Goal: Task Accomplishment & Management: Use online tool/utility

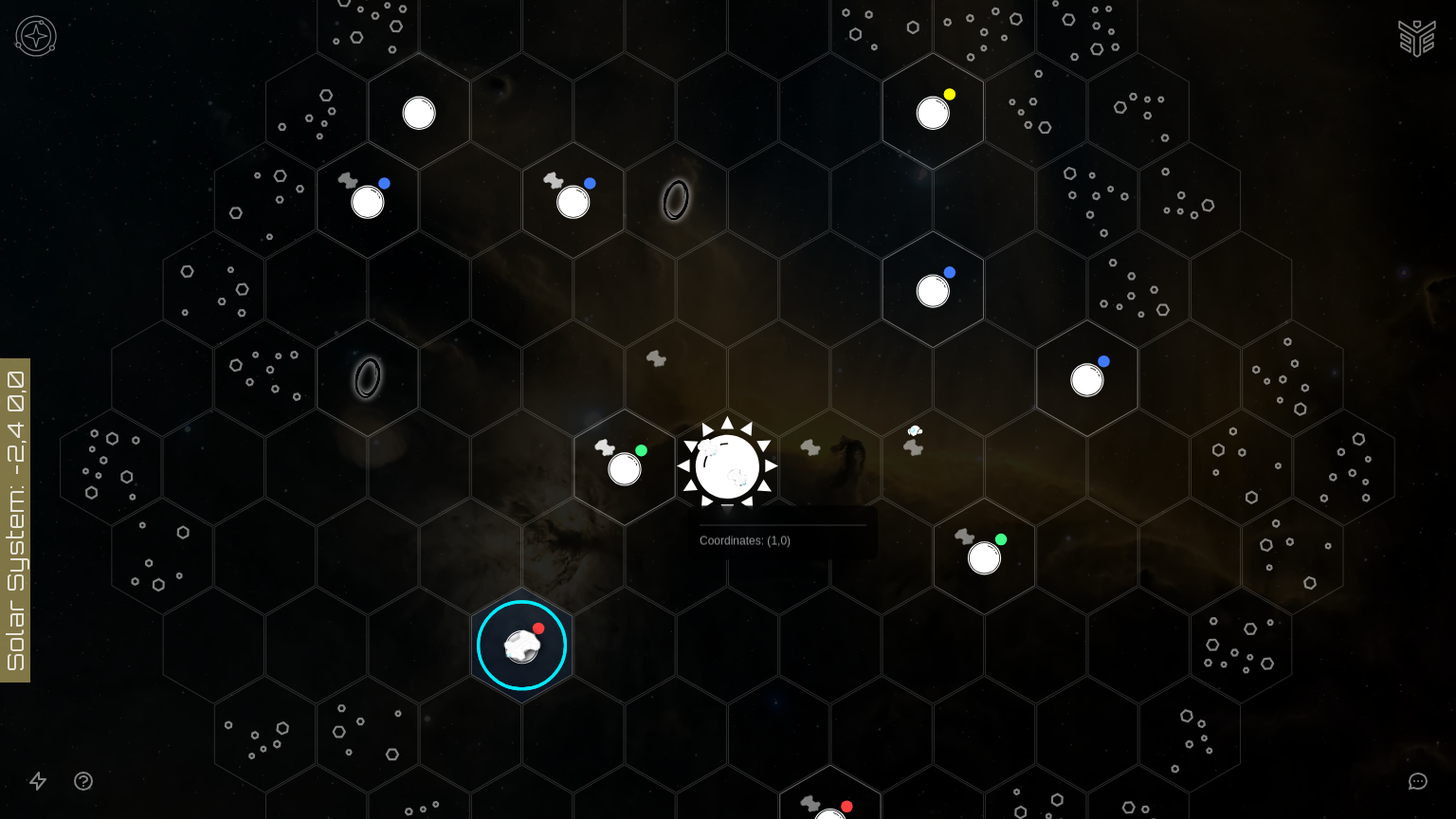
scroll to position [190, 0]
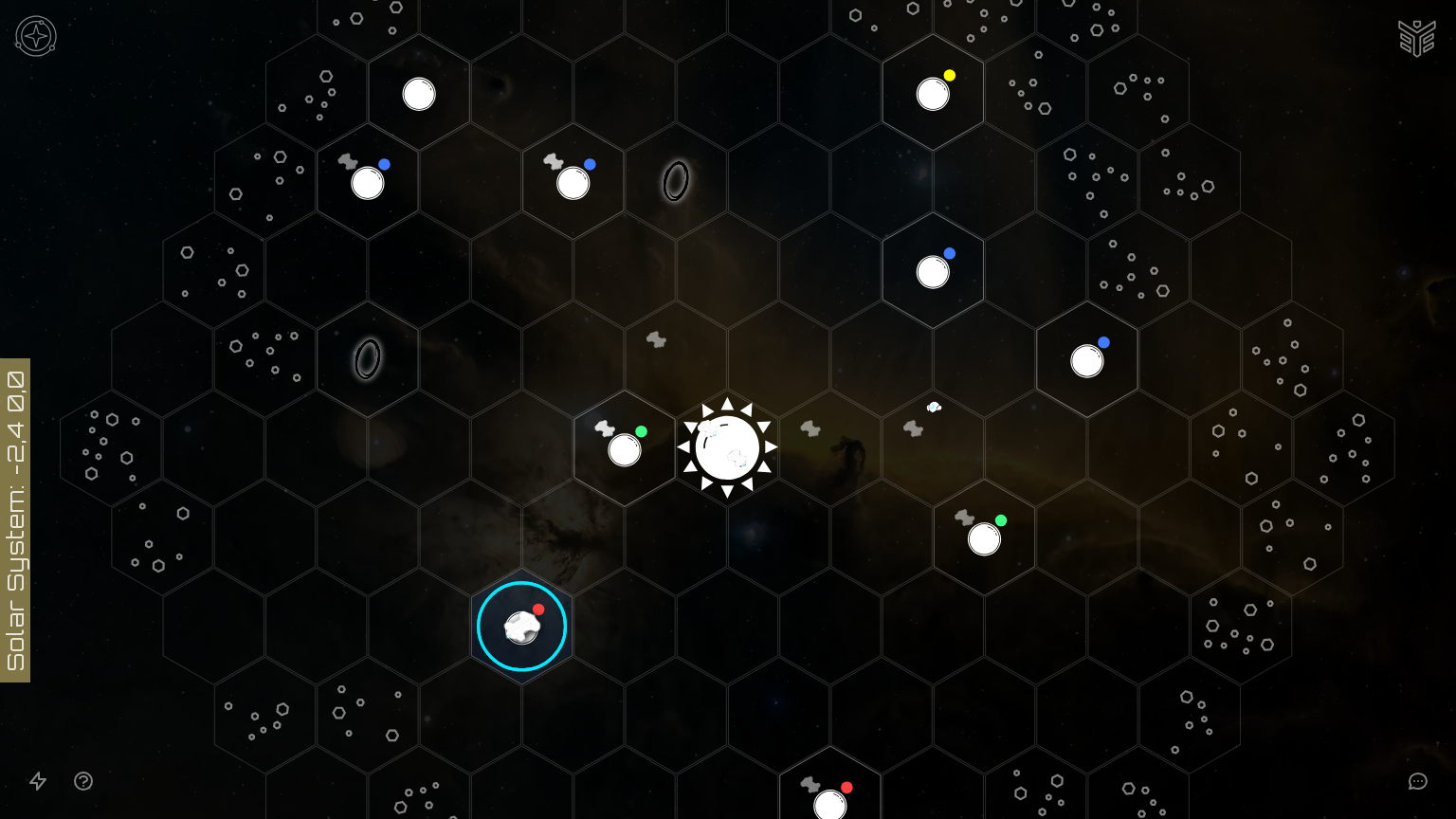
click at [518, 618] on image at bounding box center [522, 627] width 119 height 119
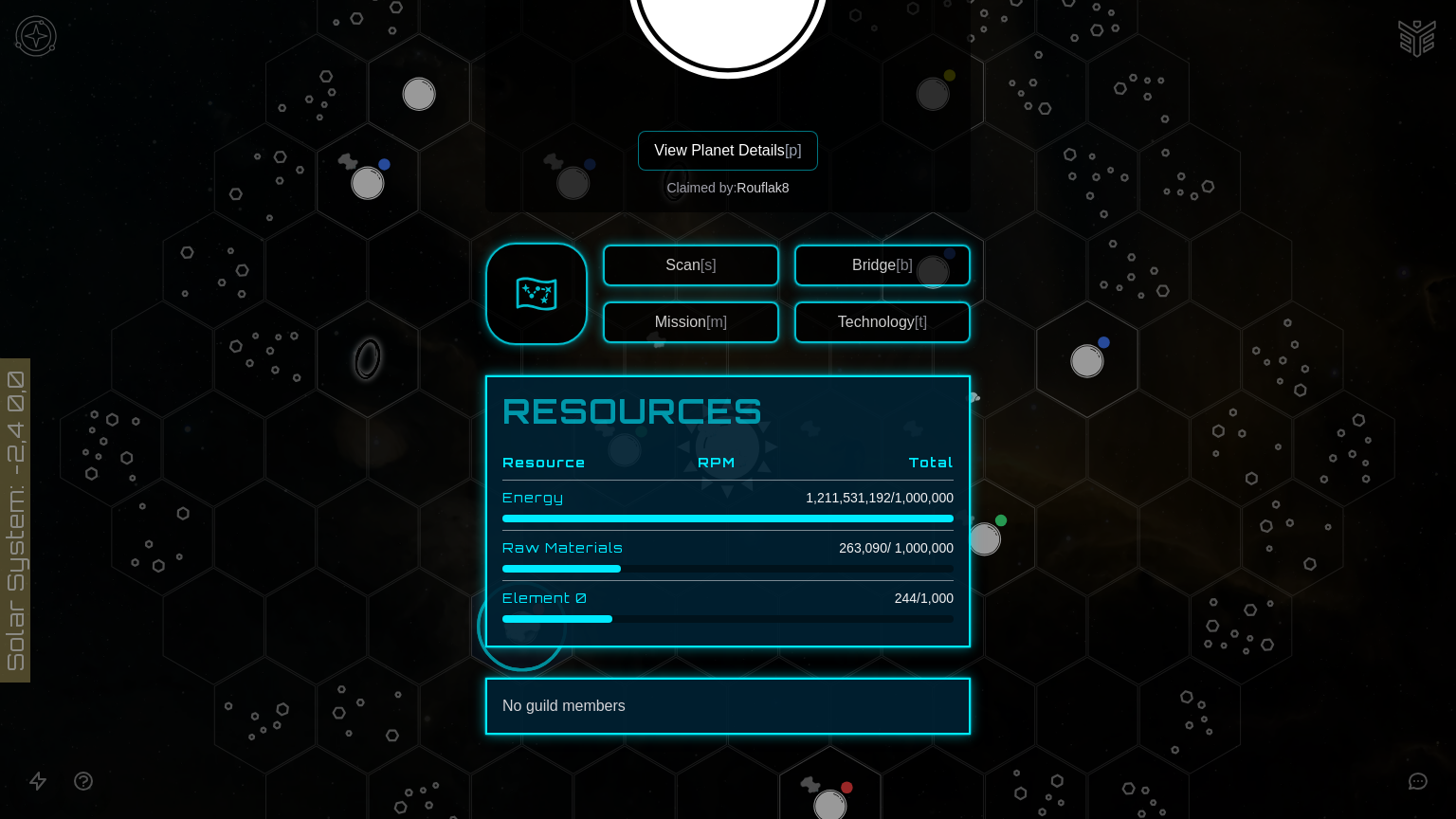
scroll to position [330, 0]
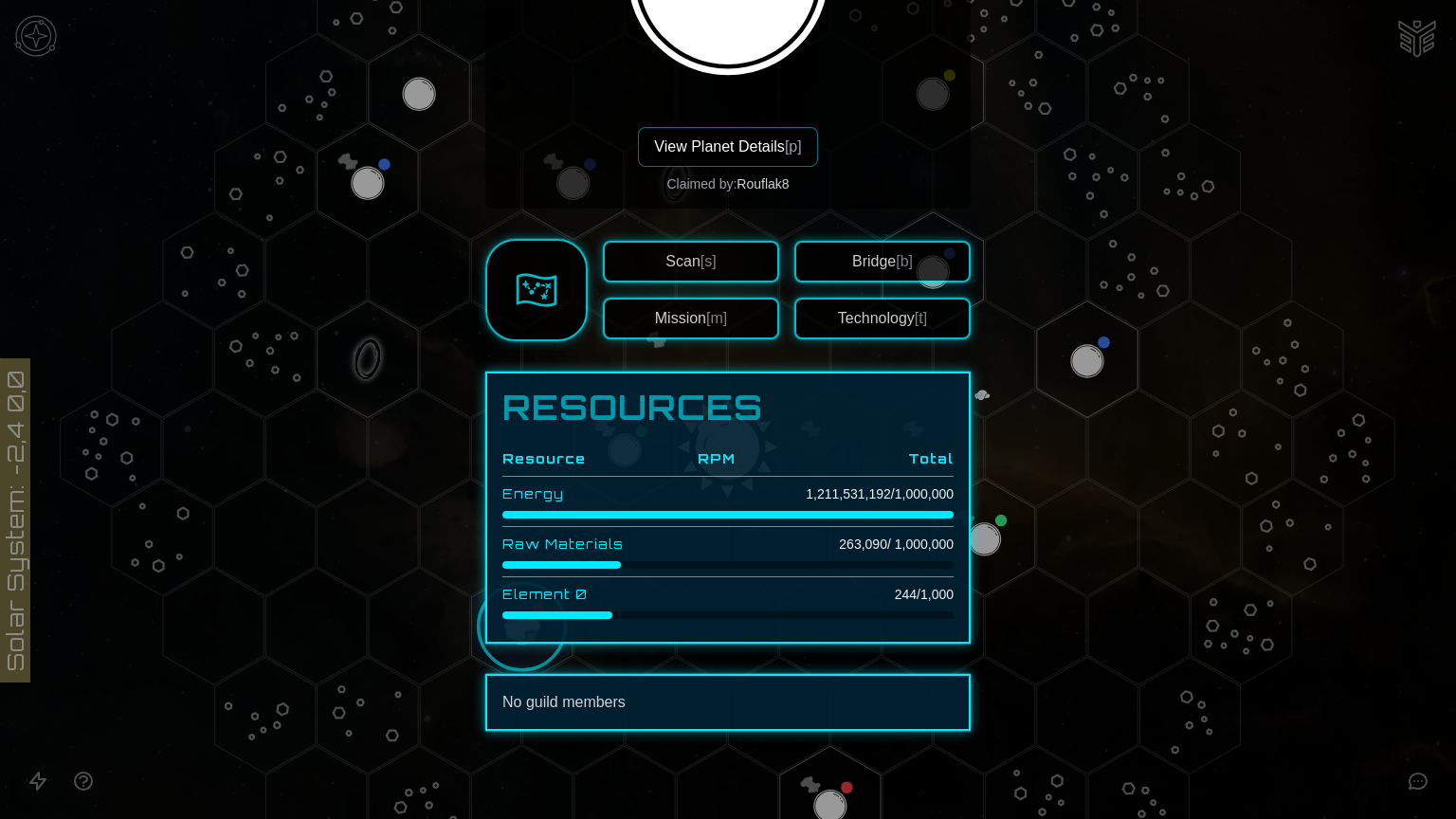
click at [520, 289] on img at bounding box center [536, 290] width 42 height 42
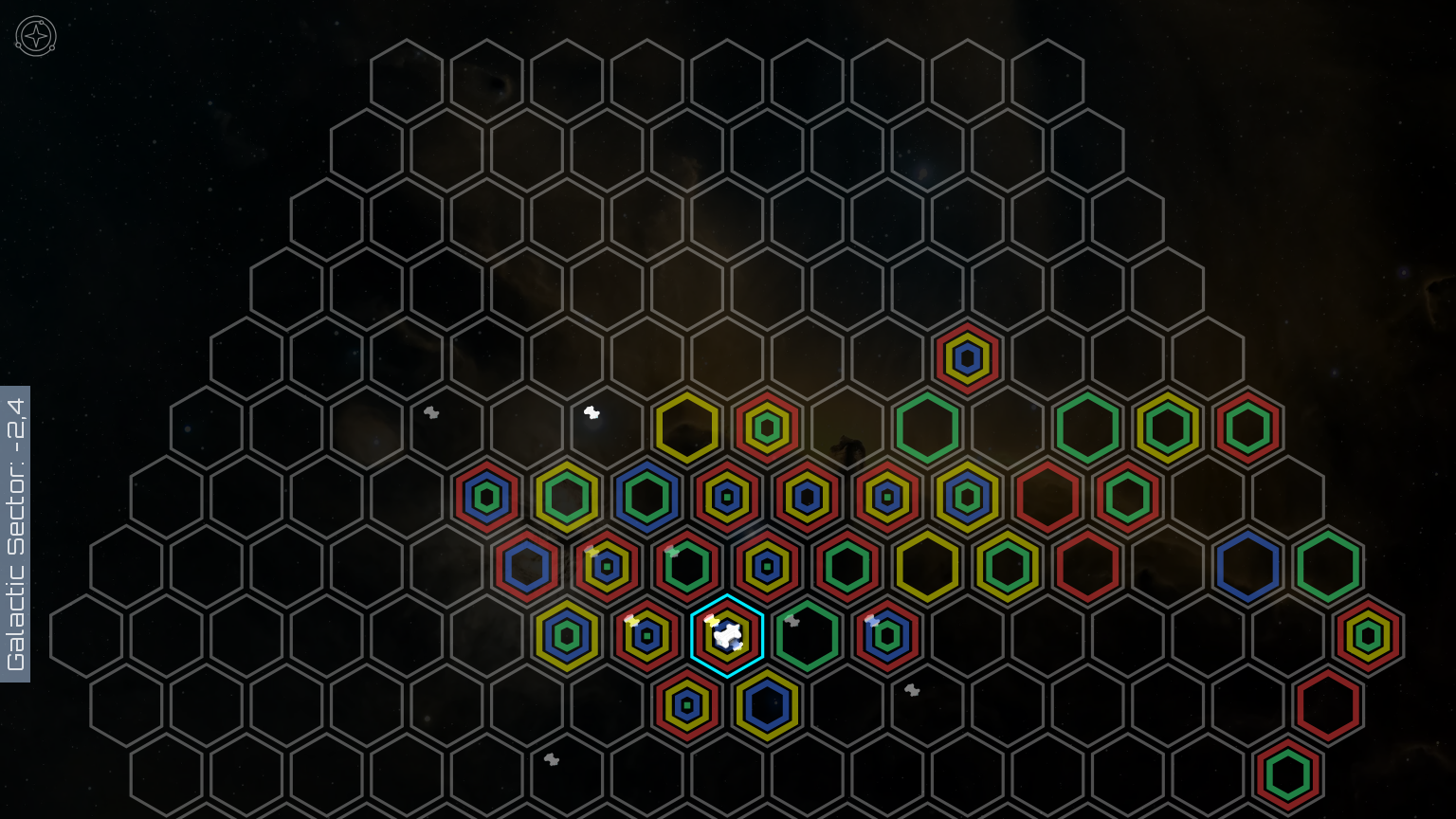
click at [718, 630] on polygon at bounding box center [728, 636] width 71 height 82
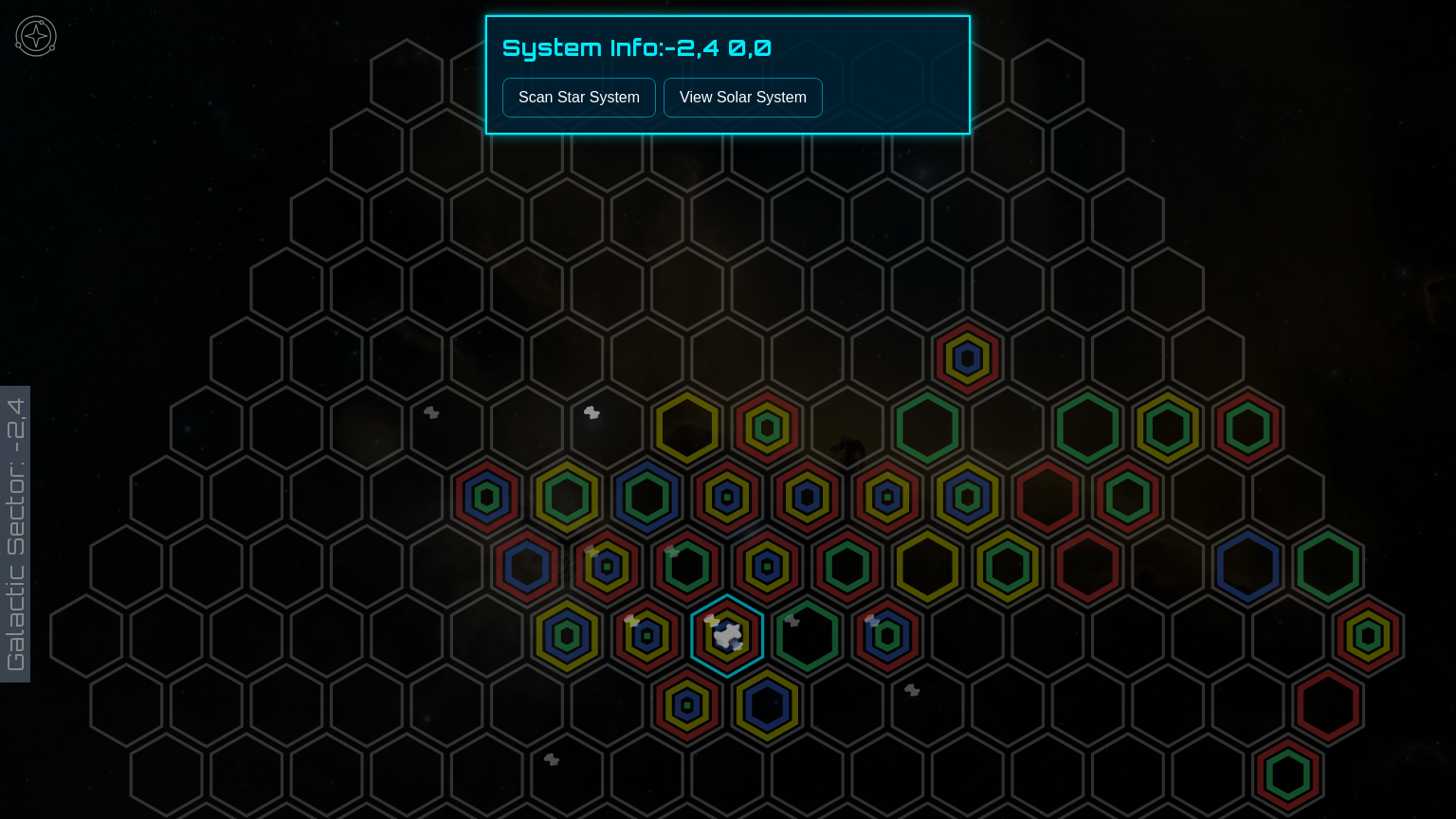
click at [718, 102] on link "View Solar System" at bounding box center [742, 98] width 159 height 40
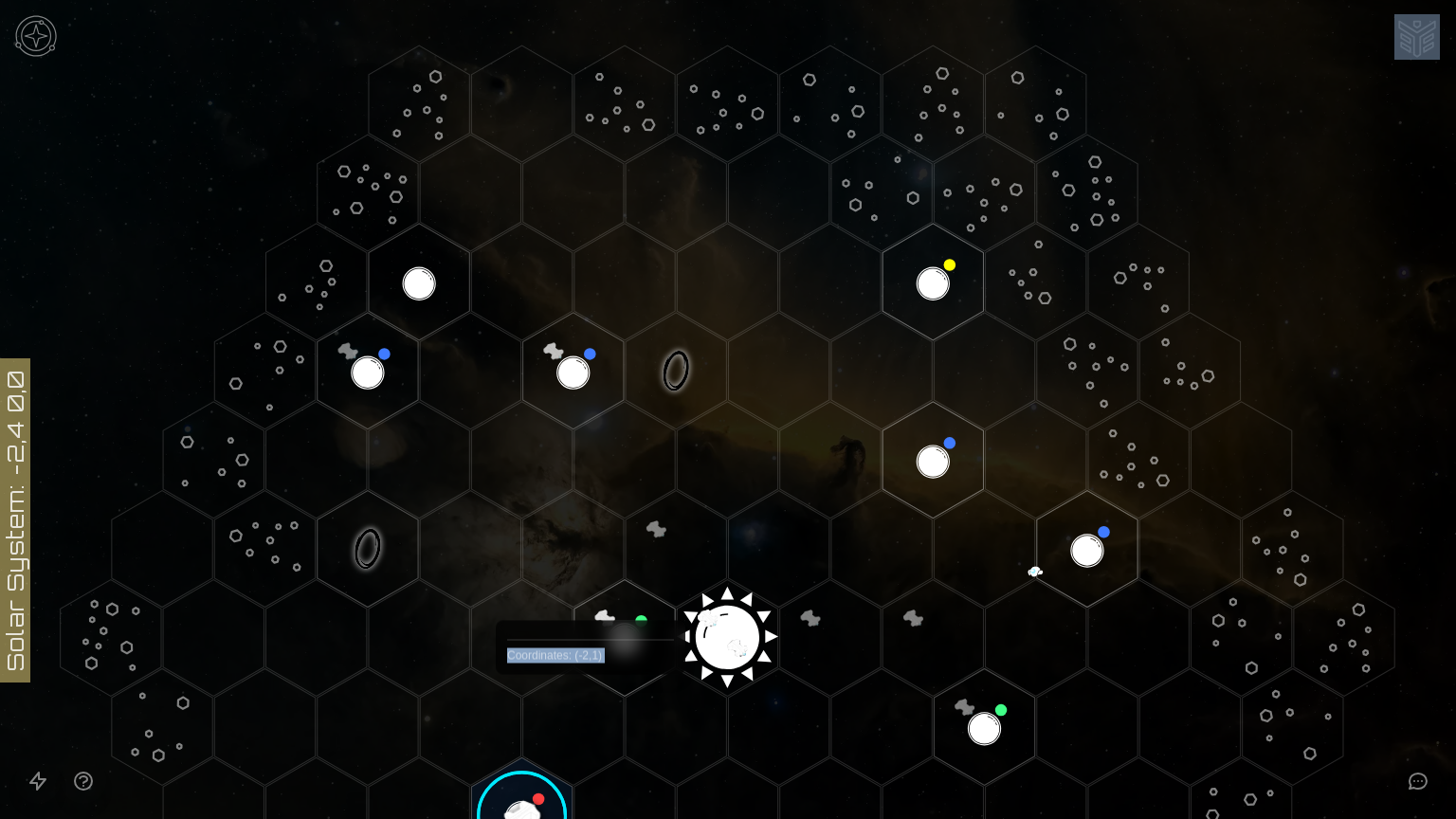
drag, startPoint x: 575, startPoint y: 772, endPoint x: 570, endPoint y: 718, distance: 54.2
click at [575, 719] on icon at bounding box center [728, 638] width 1456 height 1277
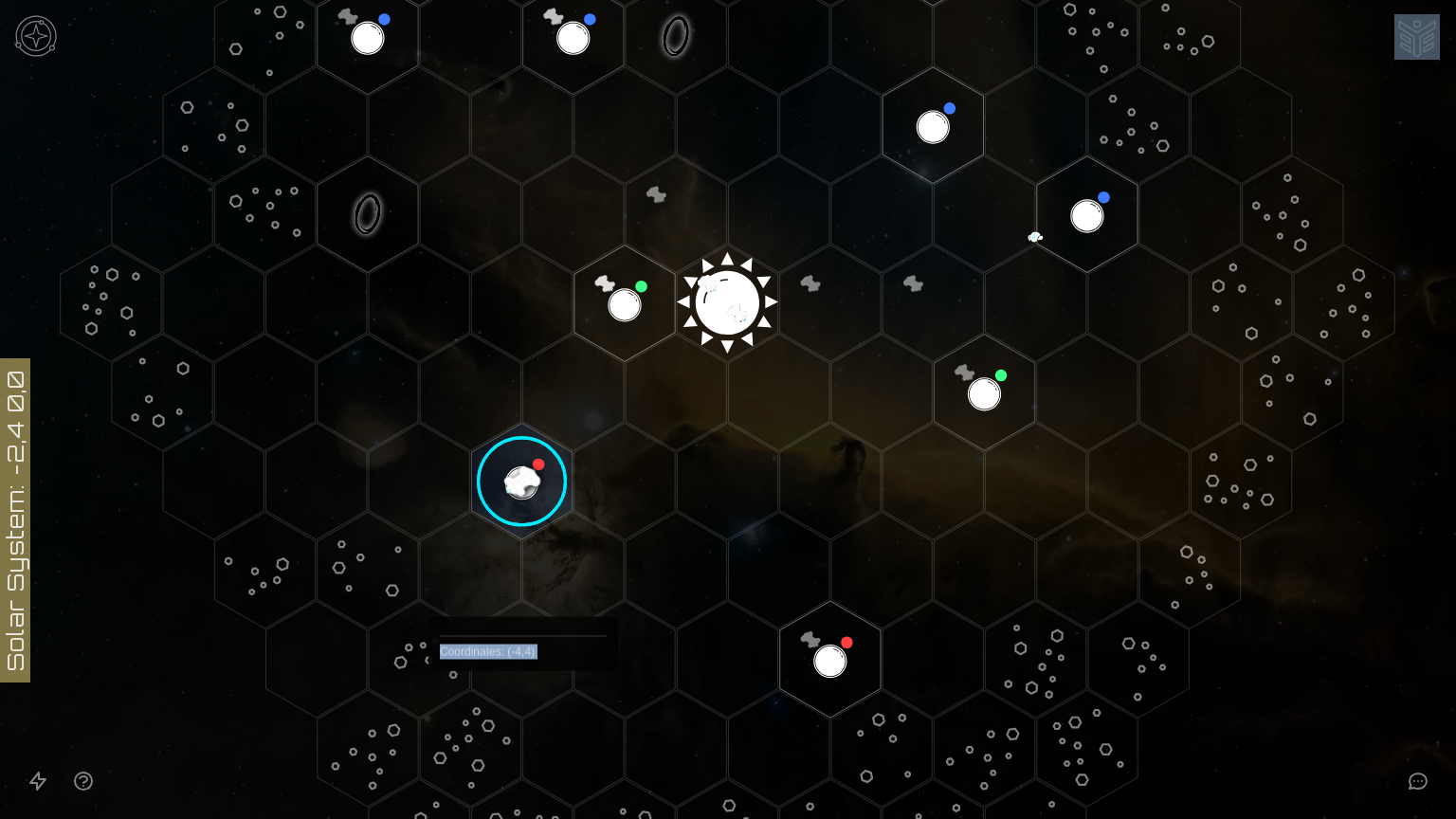
scroll to position [379, 0]
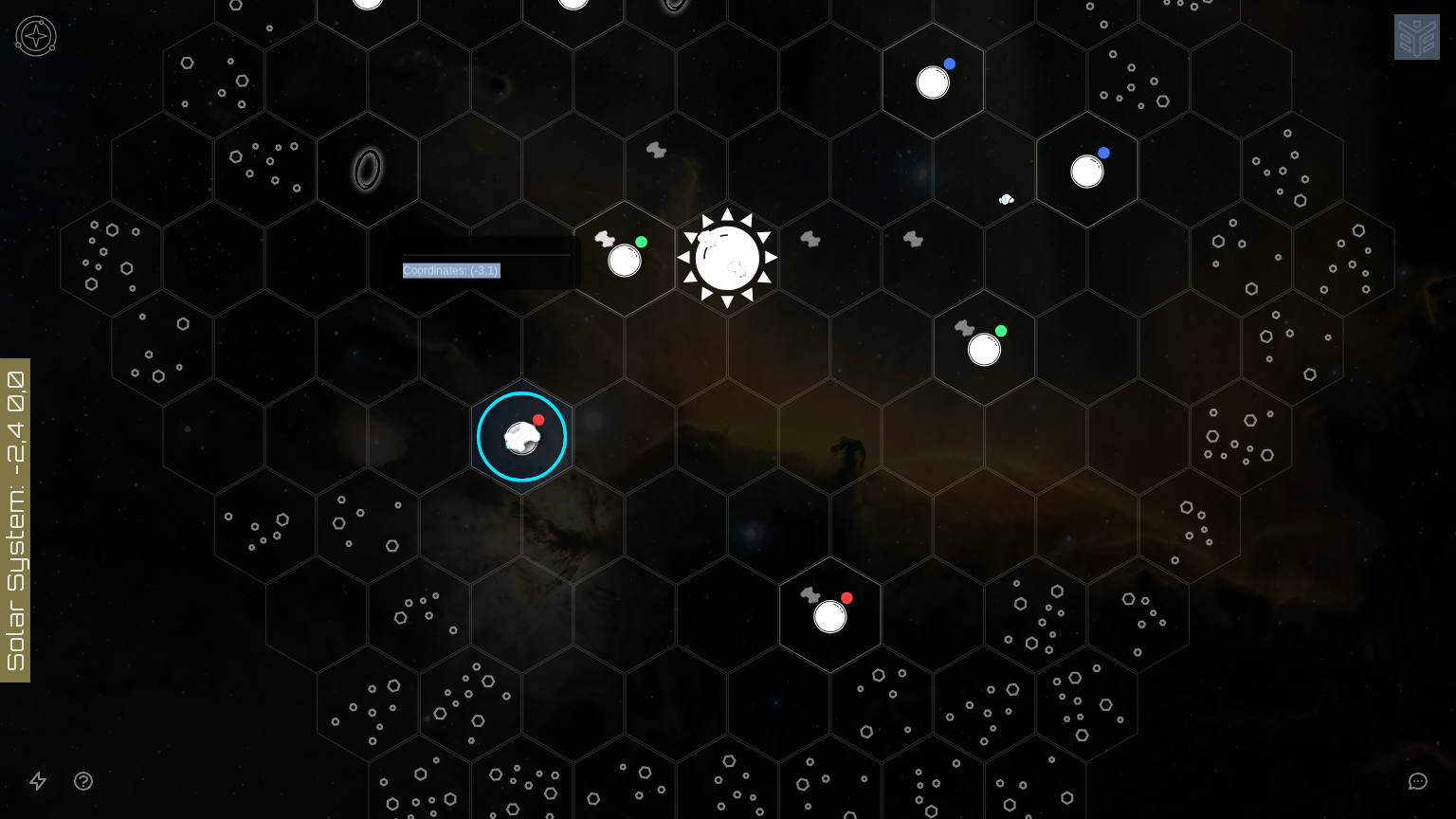
drag, startPoint x: 524, startPoint y: 445, endPoint x: 486, endPoint y: 334, distance: 117.3
click at [486, 334] on polygon "Hex at coordinates -3,1, clickable" at bounding box center [470, 348] width 101 height 117
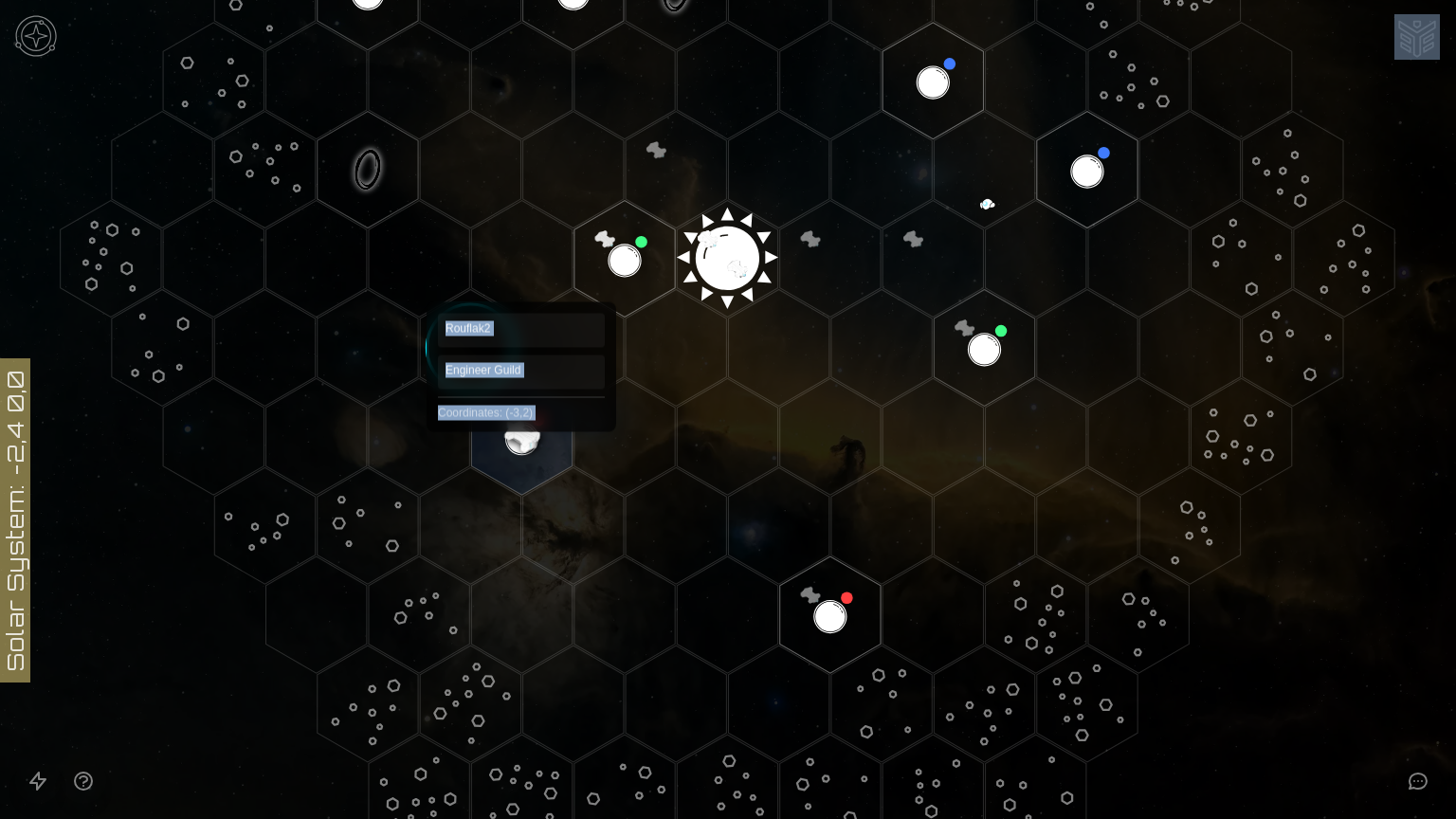
click at [523, 441] on polygon "Hex at coordinates -3,2, clickable" at bounding box center [522, 437] width 101 height 117
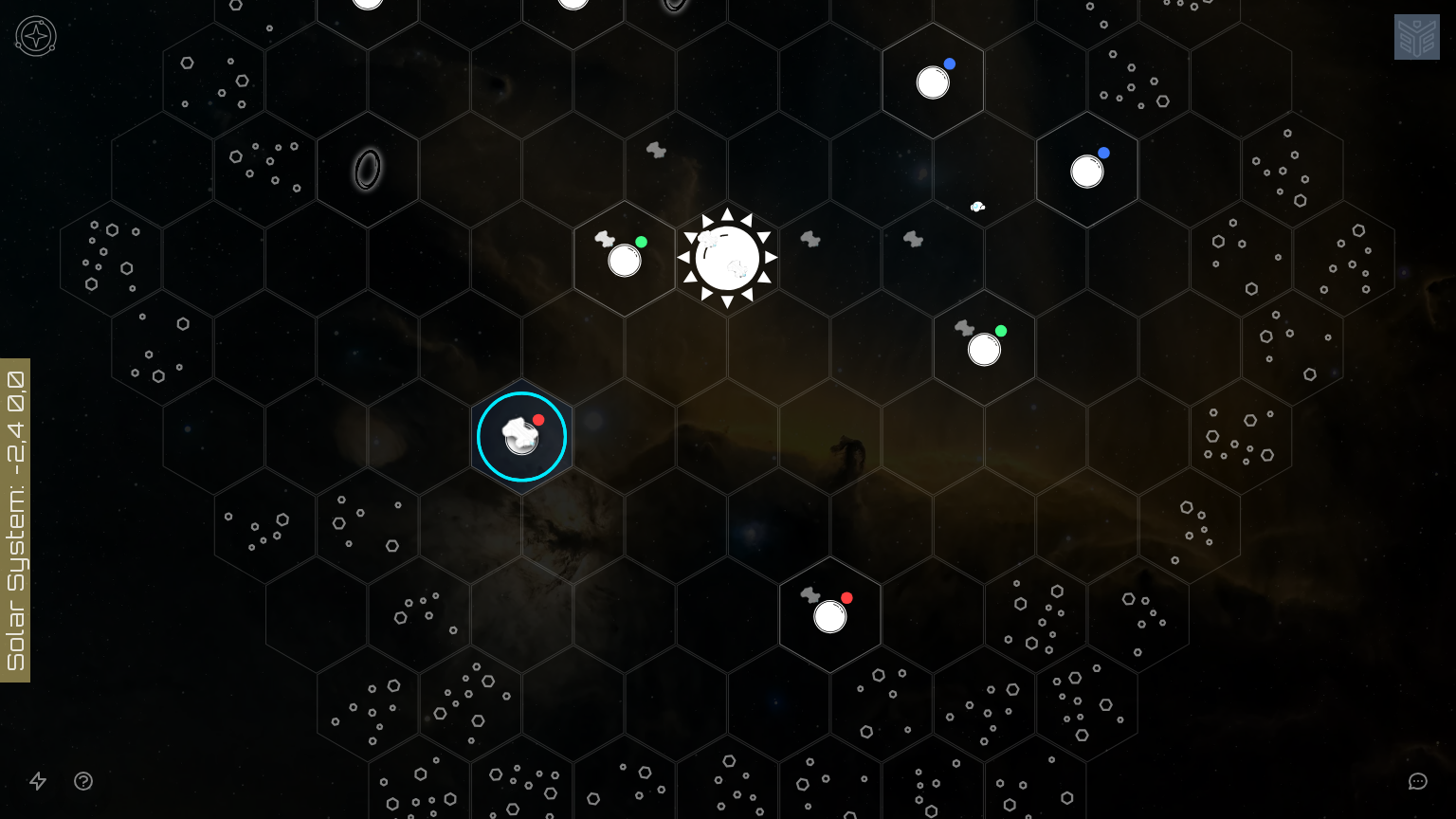
click at [523, 429] on image at bounding box center [522, 437] width 119 height 119
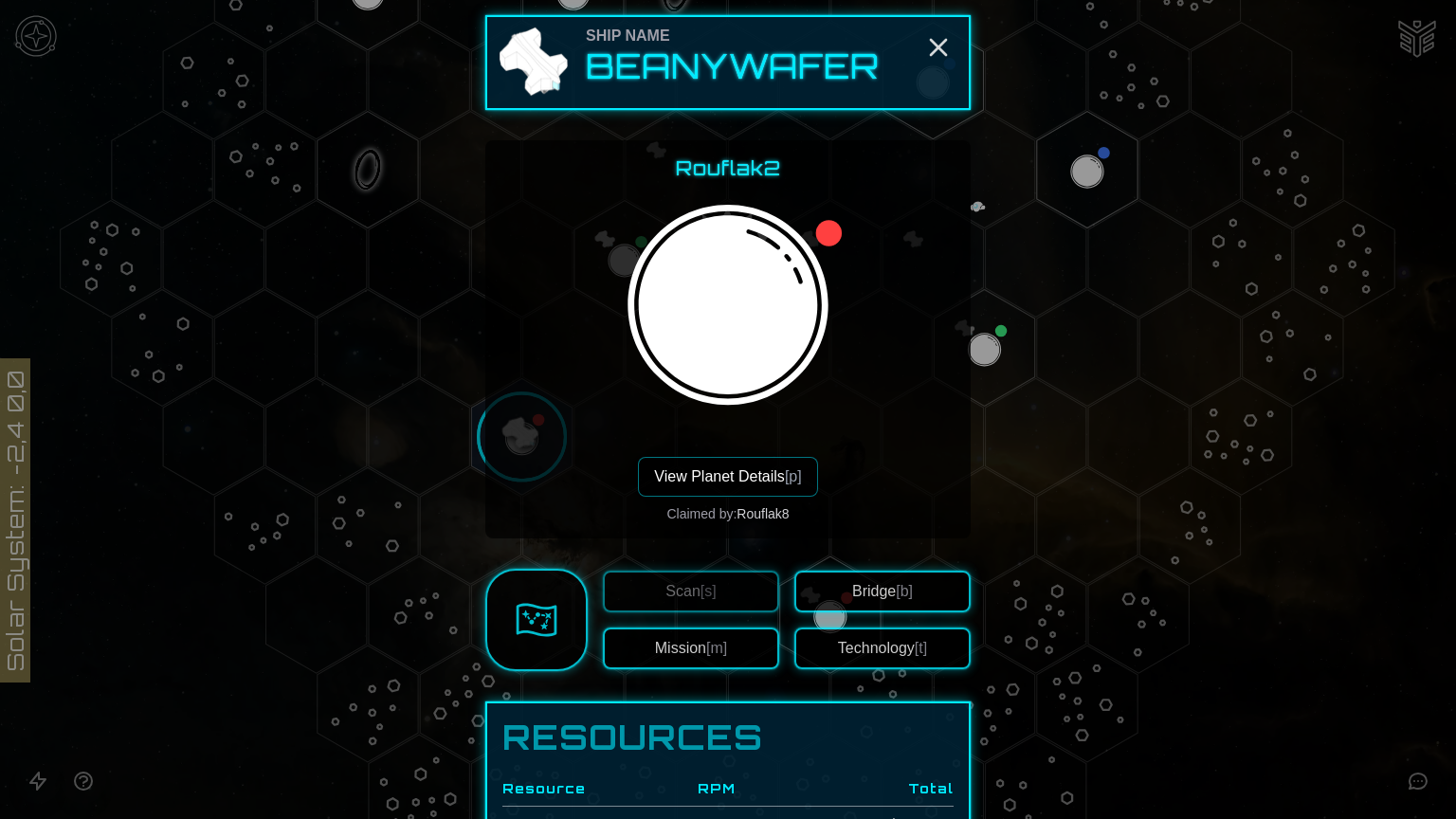
click at [522, 445] on div "Rouflak2 View Planet Details [p] Claimed by: Rouflak8" at bounding box center [728, 340] width 455 height 368
click at [731, 475] on button "View Planet Details [p]" at bounding box center [727, 477] width 179 height 40
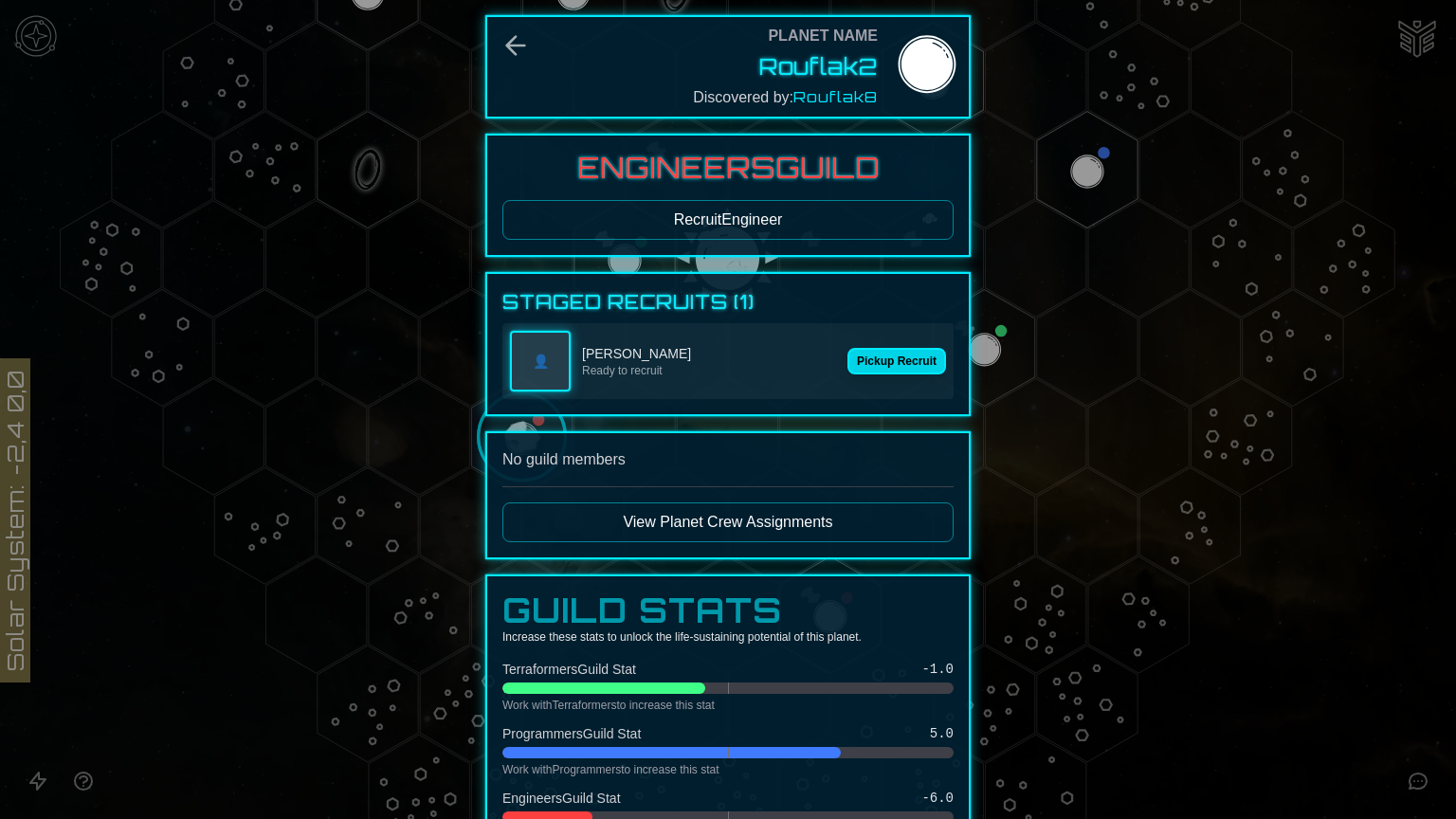
click at [868, 353] on button "Pickup Recruit" at bounding box center [897, 360] width 99 height 27
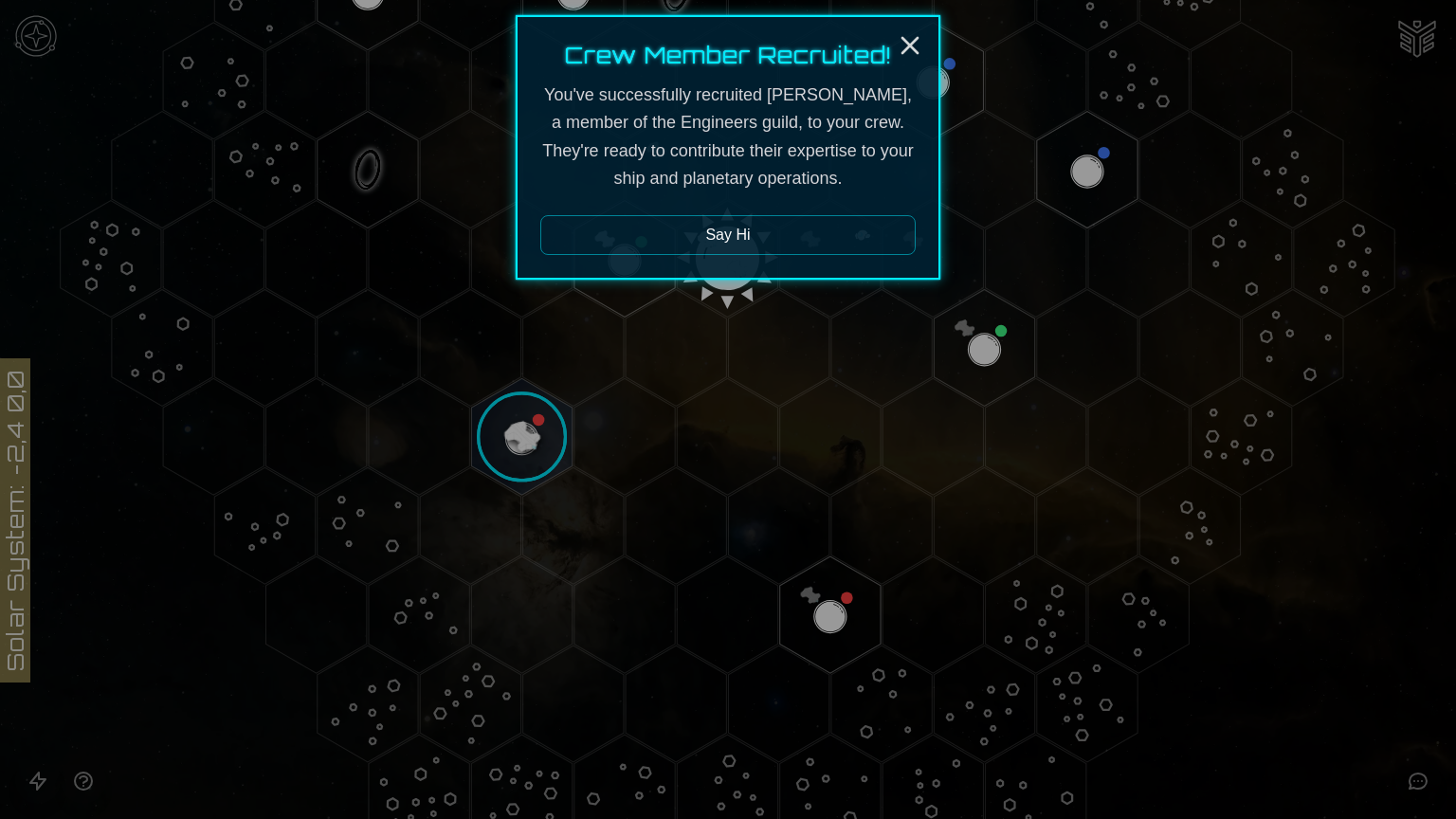
click at [801, 230] on button "Say Hi" at bounding box center [728, 235] width 375 height 40
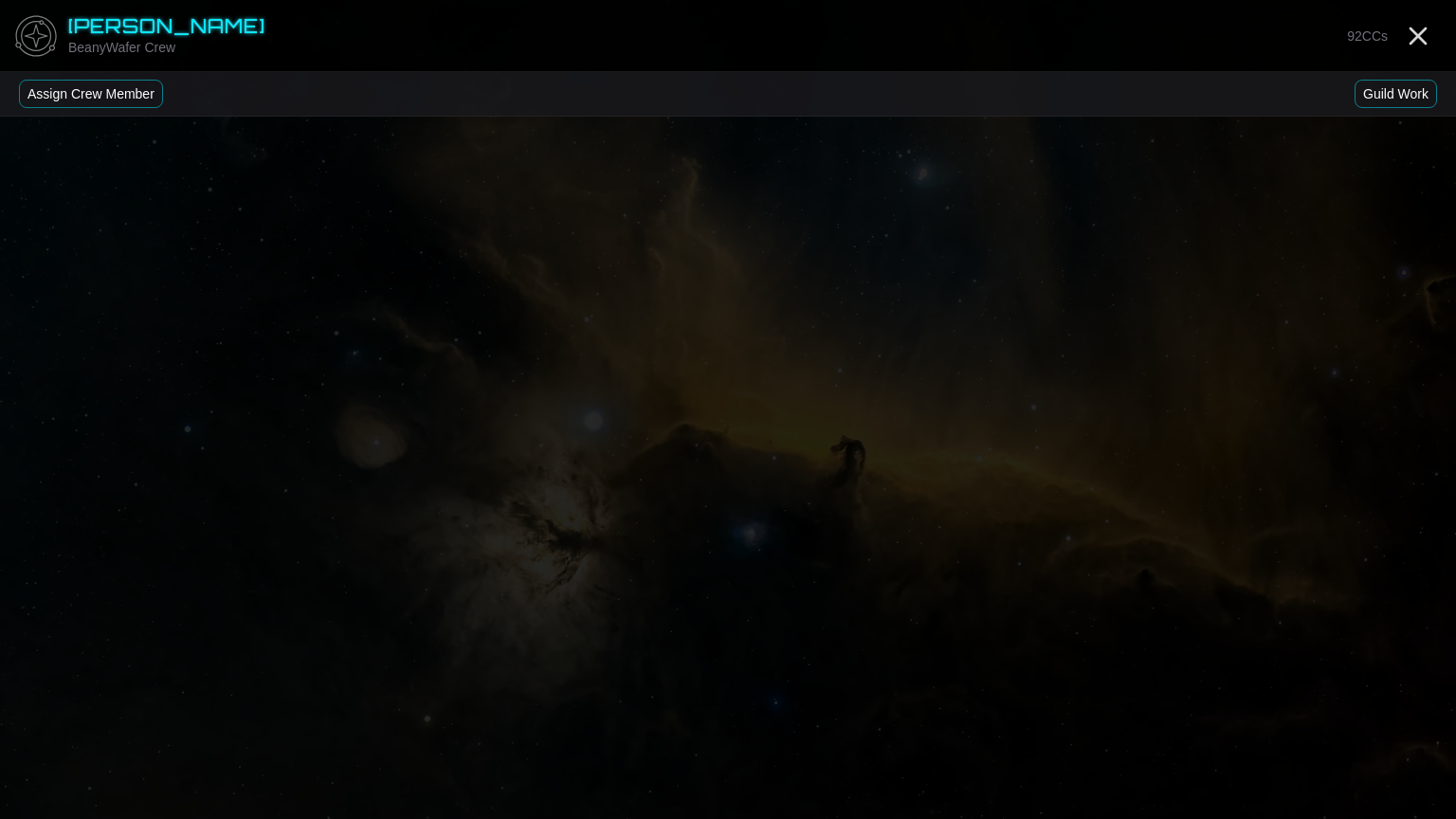
click at [106, 93] on button "Assign Crew Member" at bounding box center [91, 93] width 145 height 29
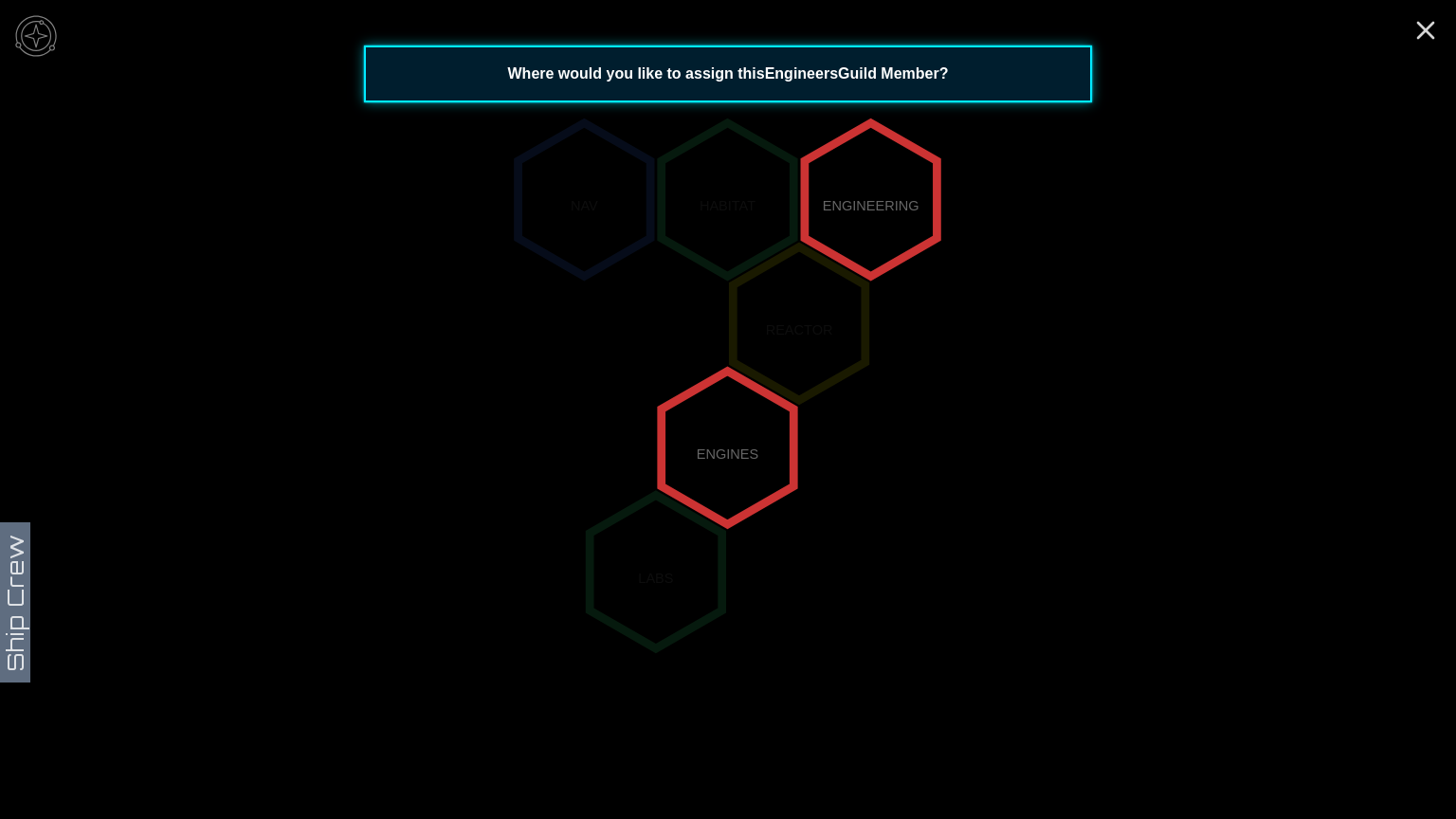
scroll to position [225, 0]
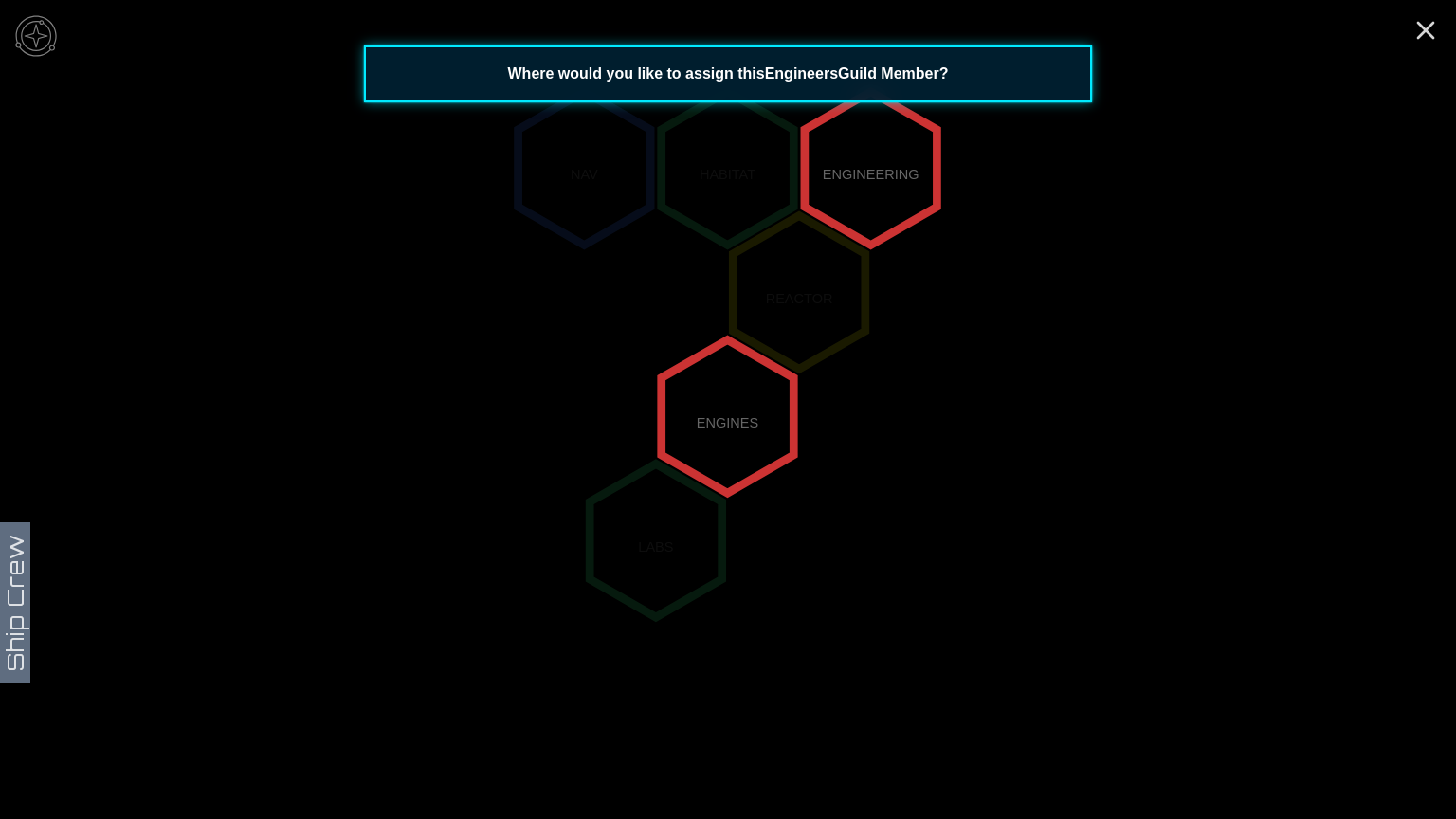
click at [878, 175] on polygon "2,-2" at bounding box center [871, 168] width 133 height 154
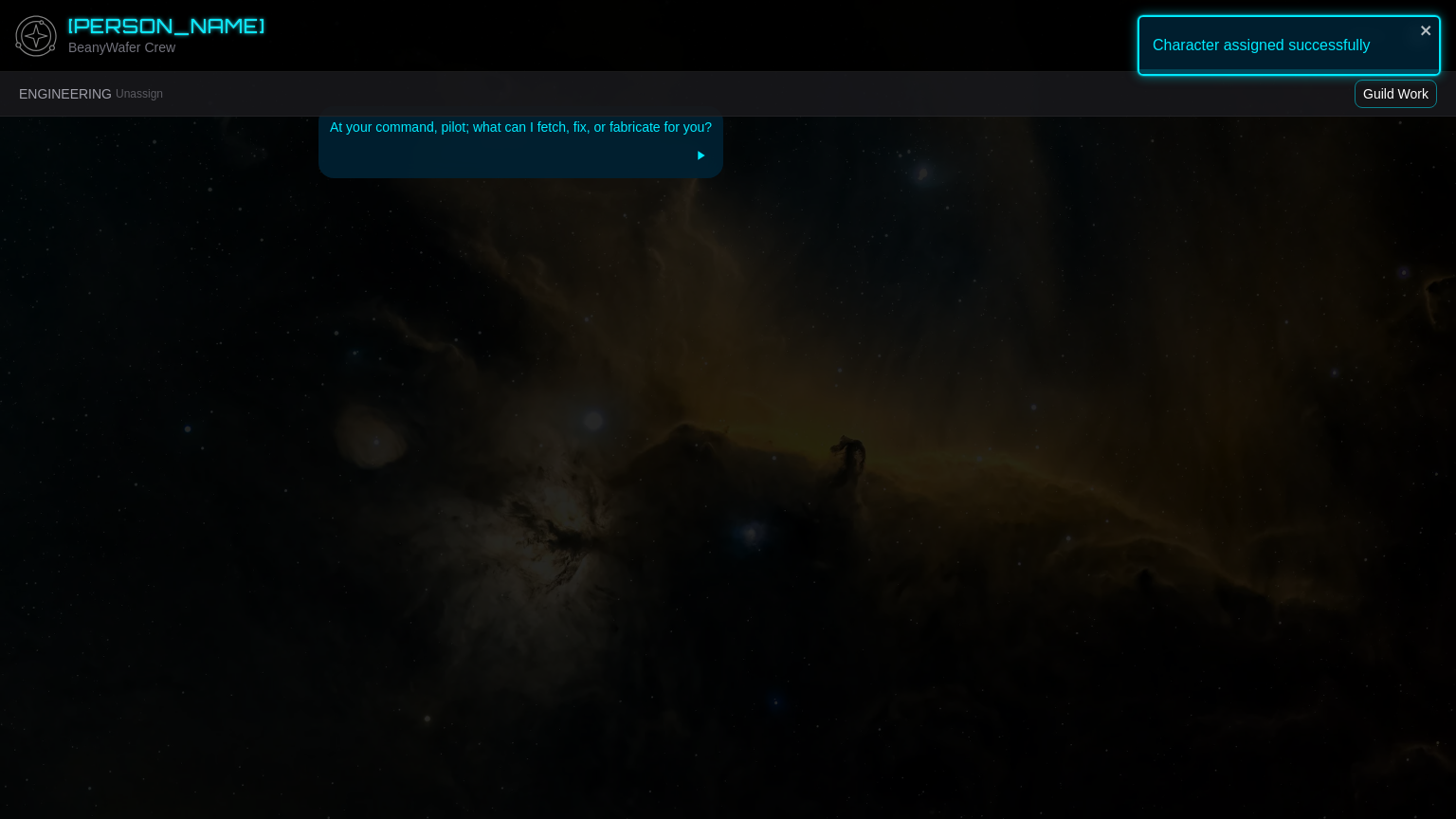
click at [699, 156] on icon at bounding box center [701, 154] width 7 height 9
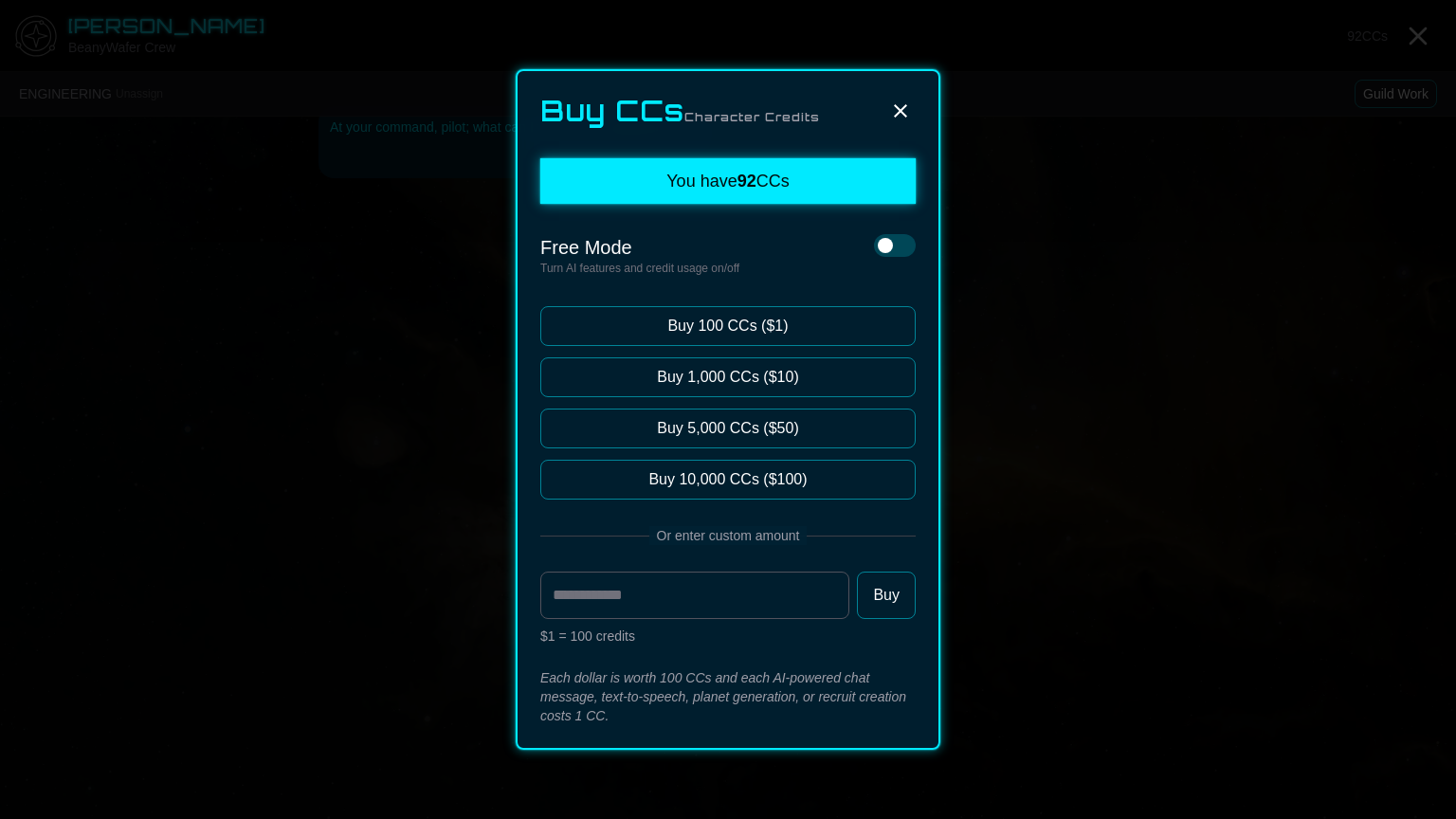
click at [895, 110] on icon at bounding box center [900, 111] width 23 height 23
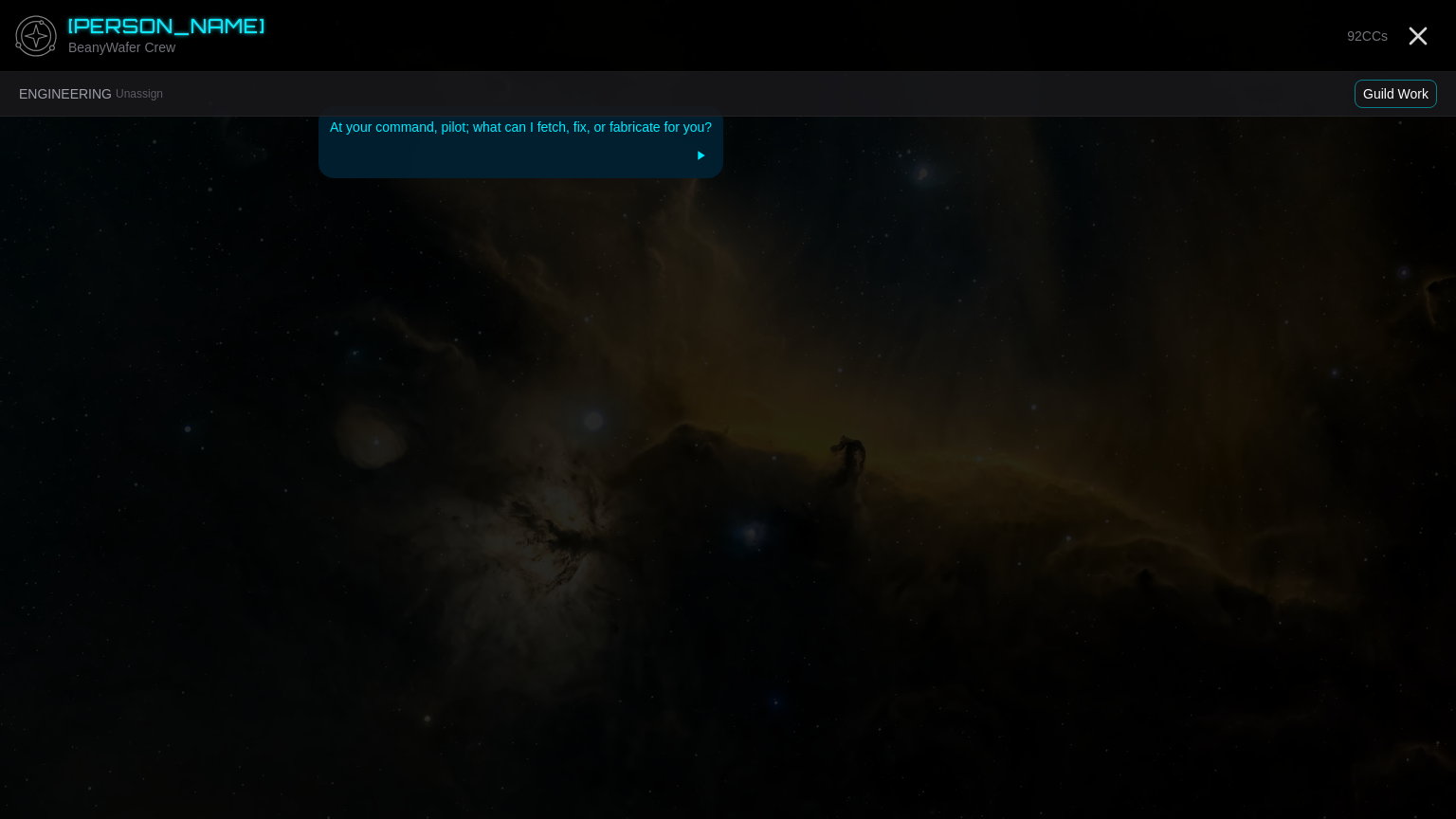
click at [702, 155] on icon at bounding box center [701, 154] width 7 height 9
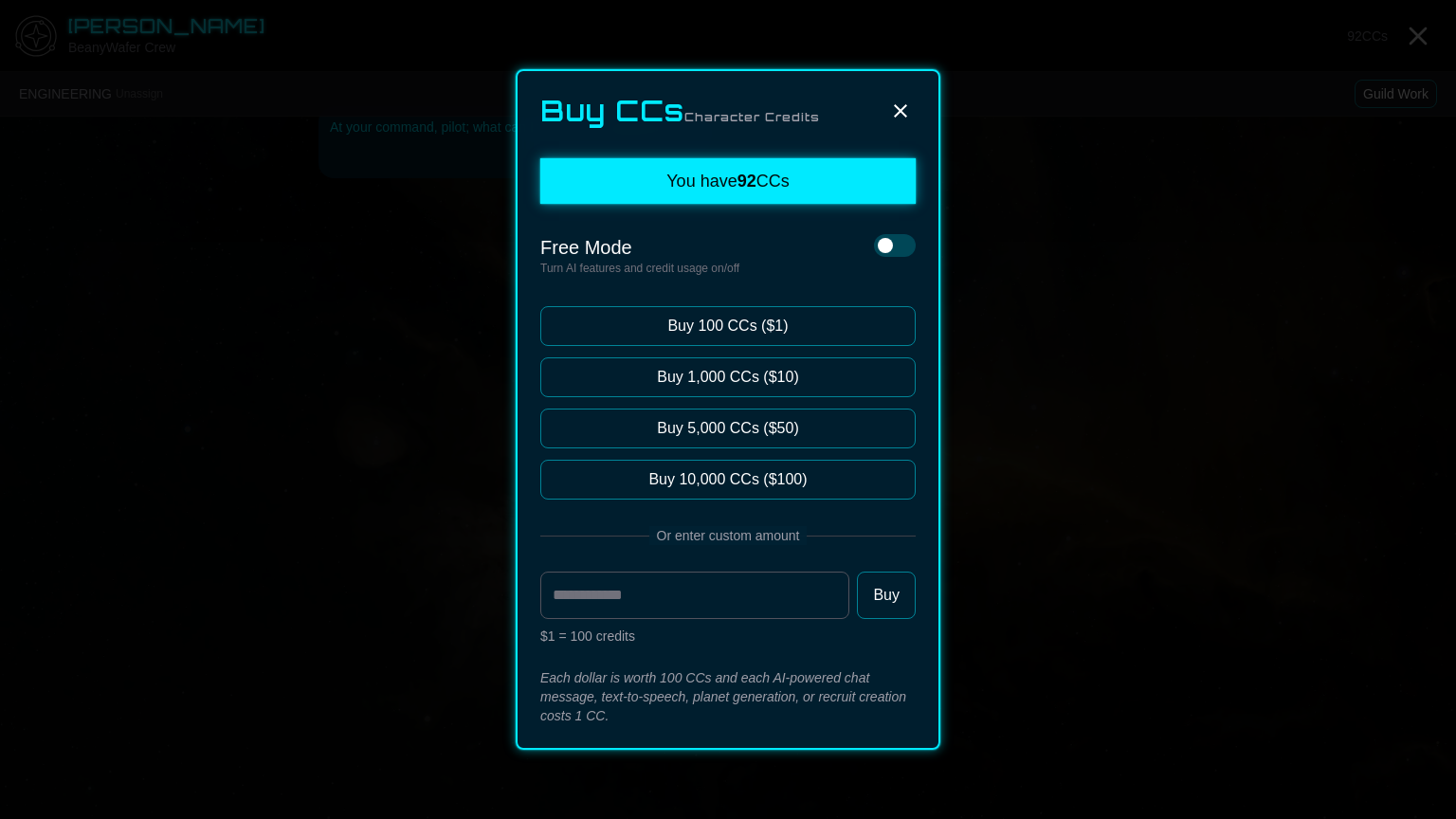
click at [903, 112] on icon at bounding box center [900, 111] width 23 height 23
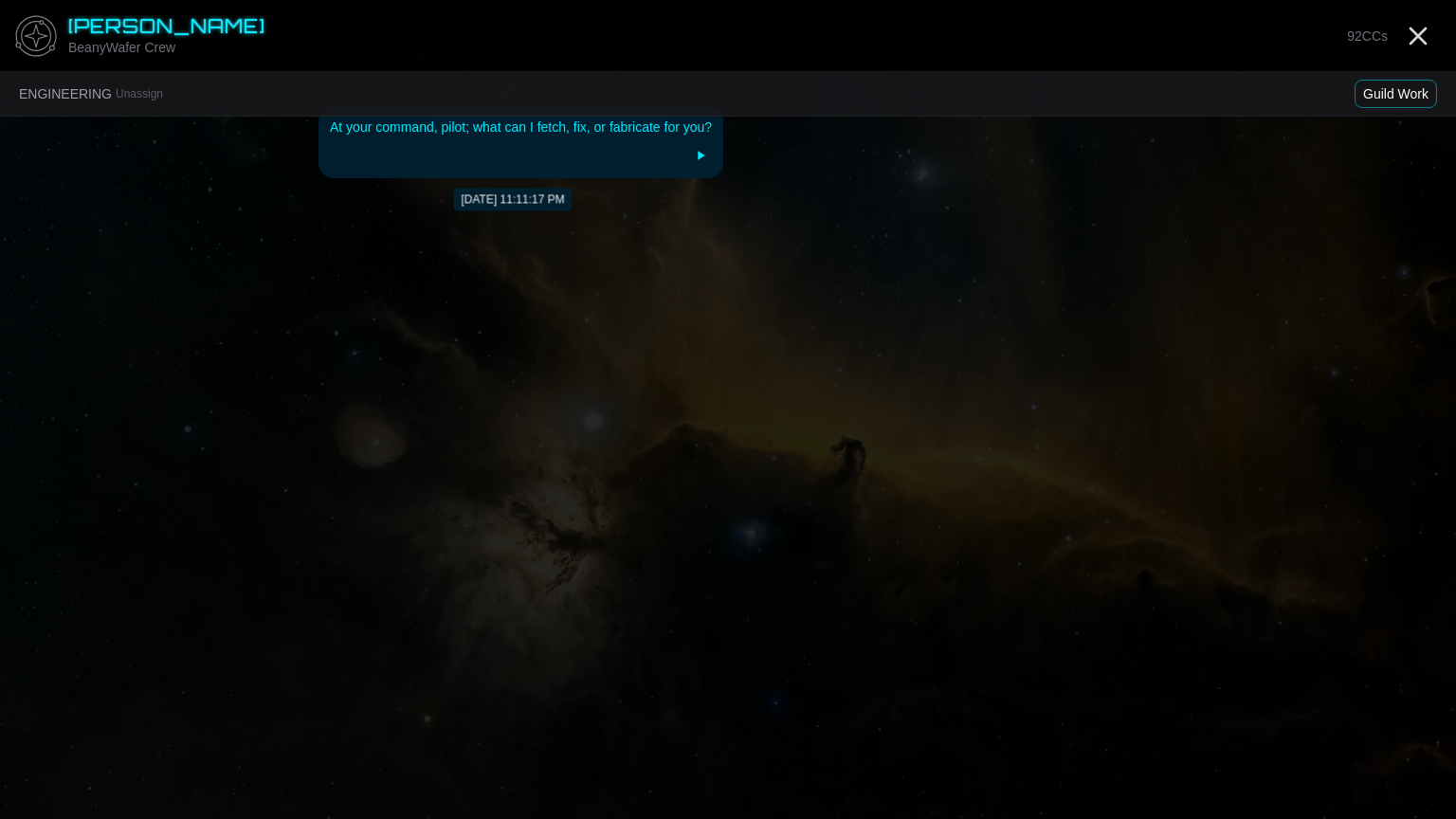
click at [449, 130] on div "At your command, pilot; what can I fetch, fix, or fabricate for you?" at bounding box center [521, 127] width 382 height 19
click at [445, 154] on div at bounding box center [521, 155] width 382 height 23
click at [1376, 86] on button "Guild Work" at bounding box center [1395, 93] width 82 height 29
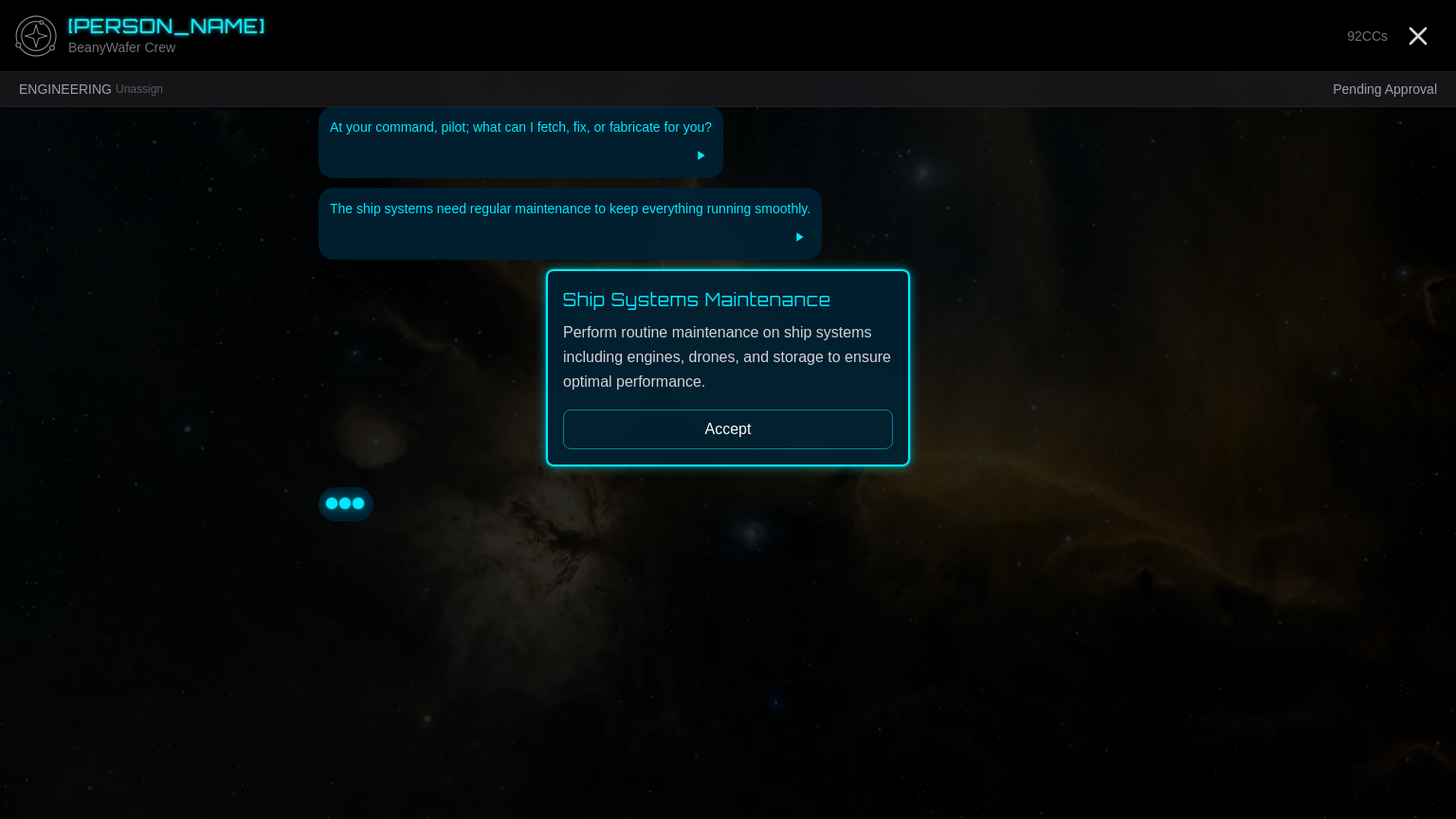
click at [734, 432] on button "Accept" at bounding box center [728, 430] width 330 height 40
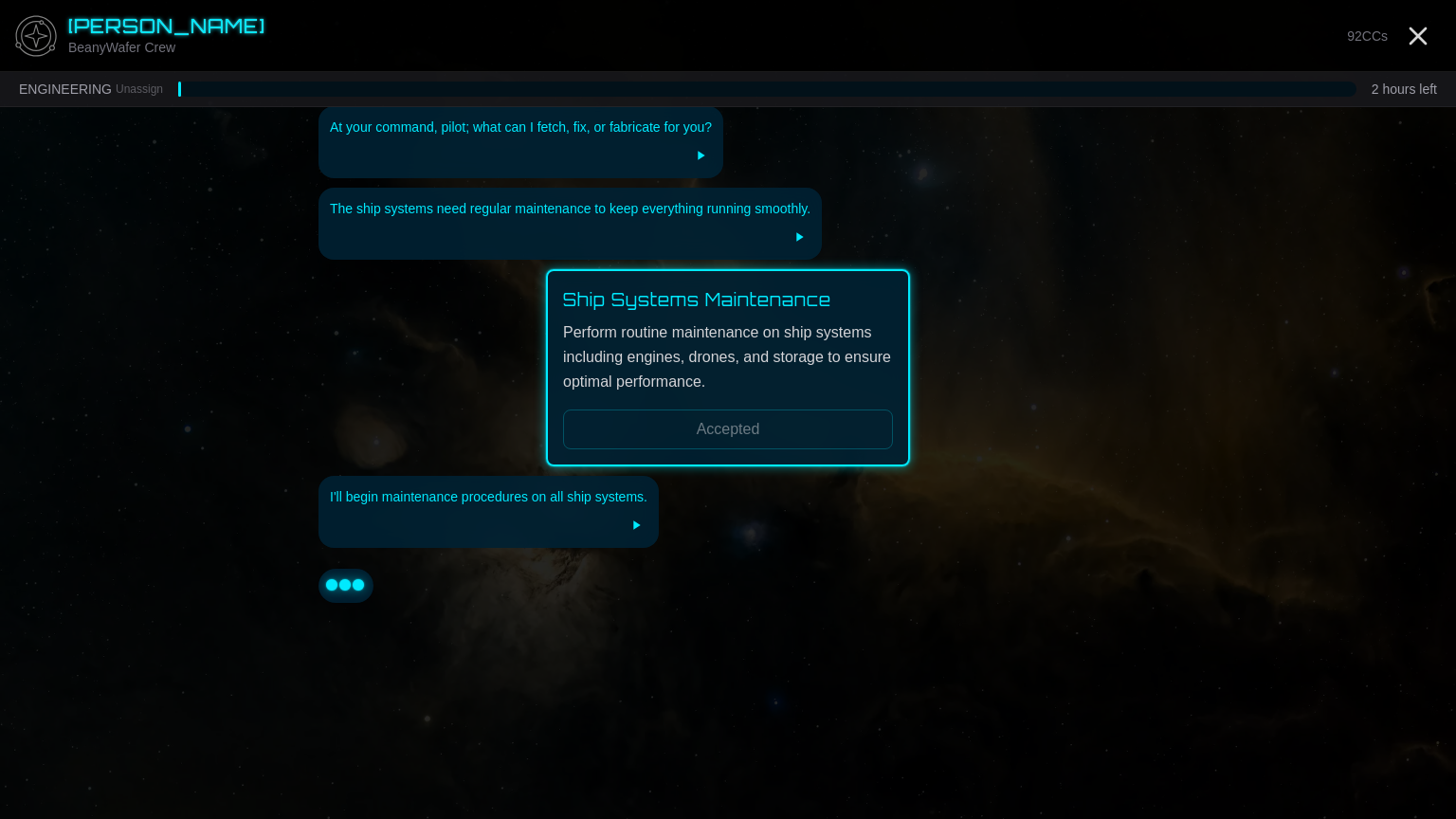
click at [1056, 546] on div "I'll begin maintenance procedures on all ship systems." at bounding box center [728, 512] width 819 height 72
click at [1411, 47] on icon "Close" at bounding box center [1417, 36] width 31 height 31
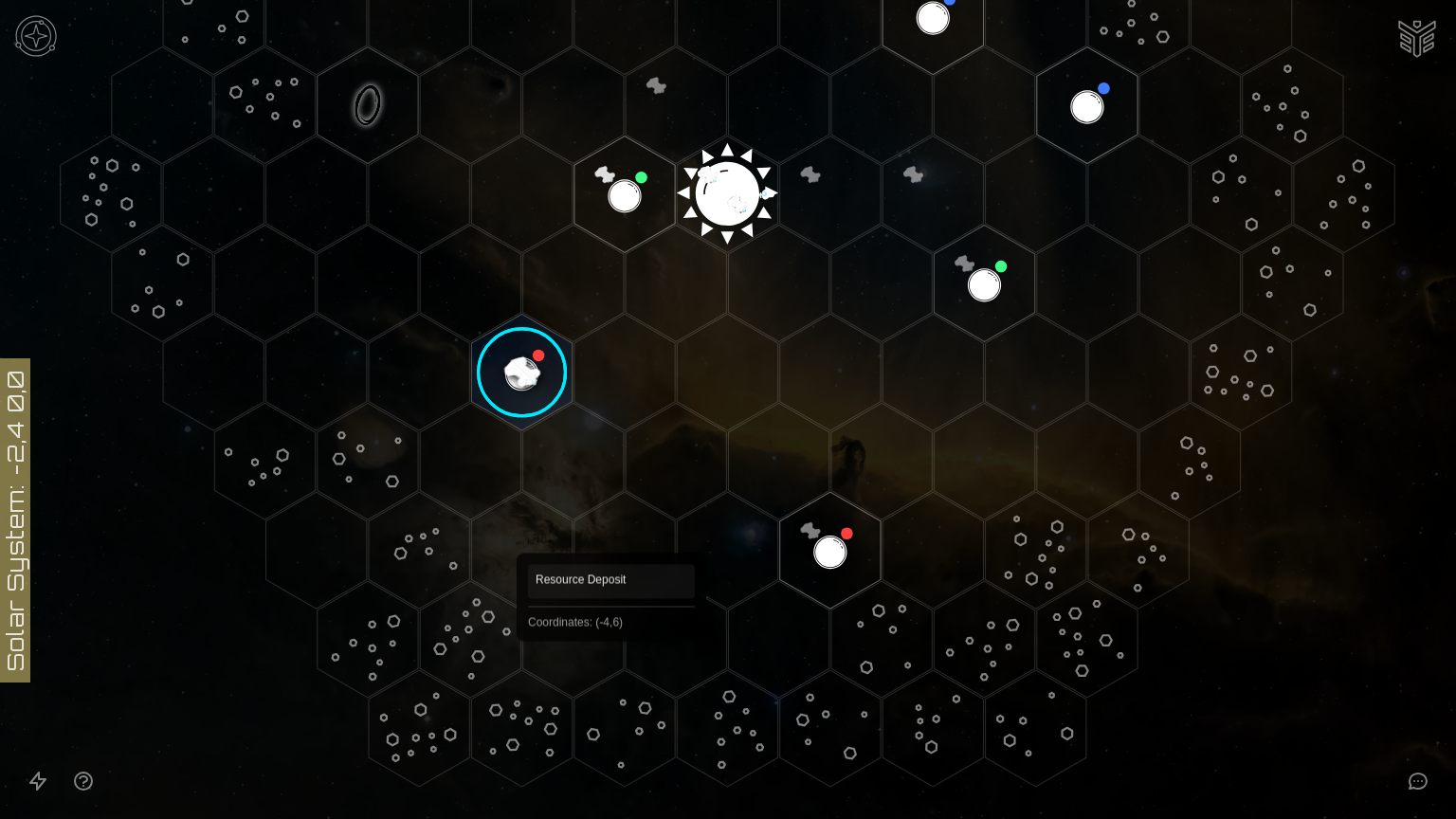
scroll to position [444, 0]
click at [517, 367] on image at bounding box center [522, 372] width 119 height 119
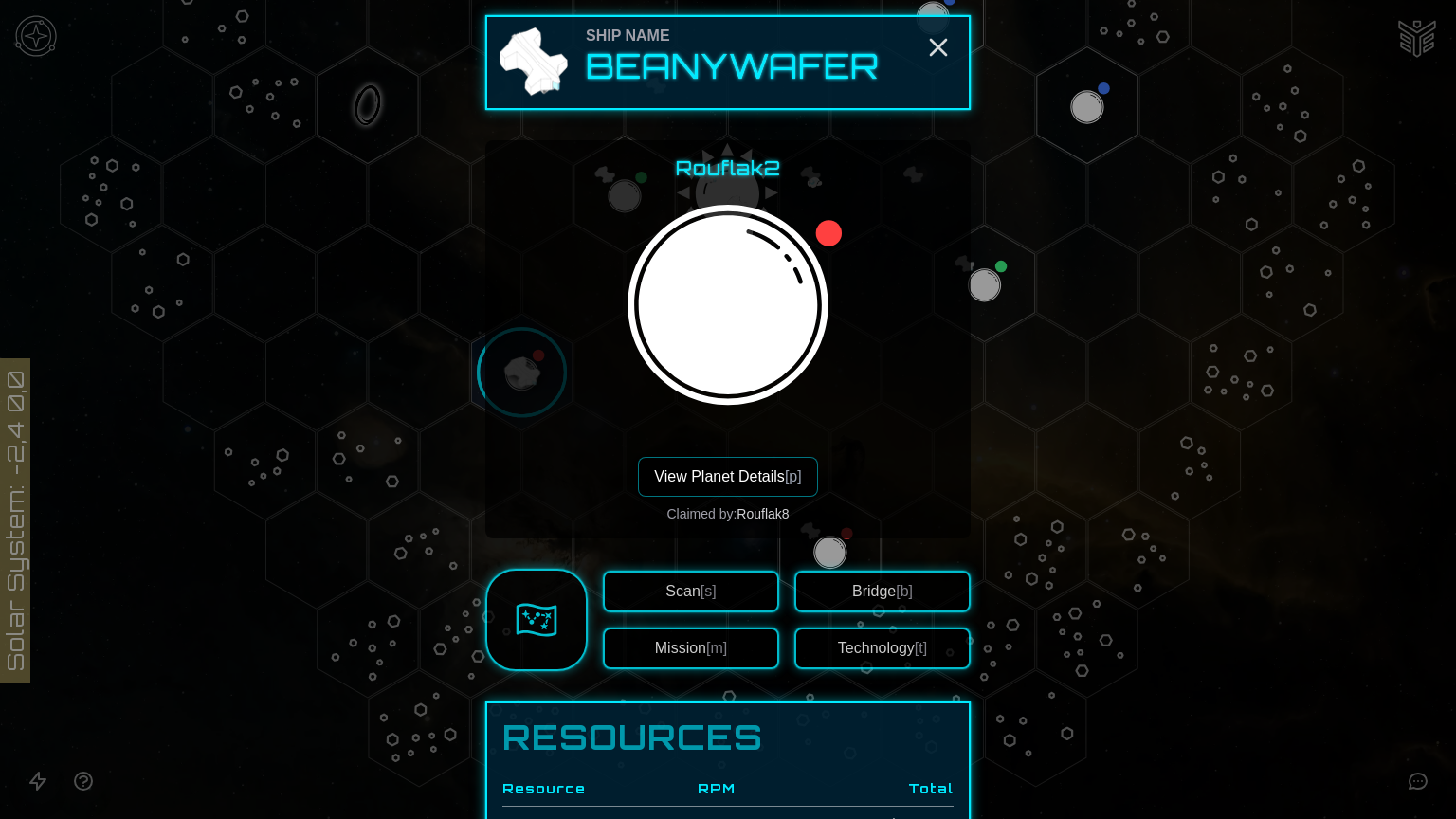
click at [709, 583] on span "[s]" at bounding box center [709, 591] width 16 height 16
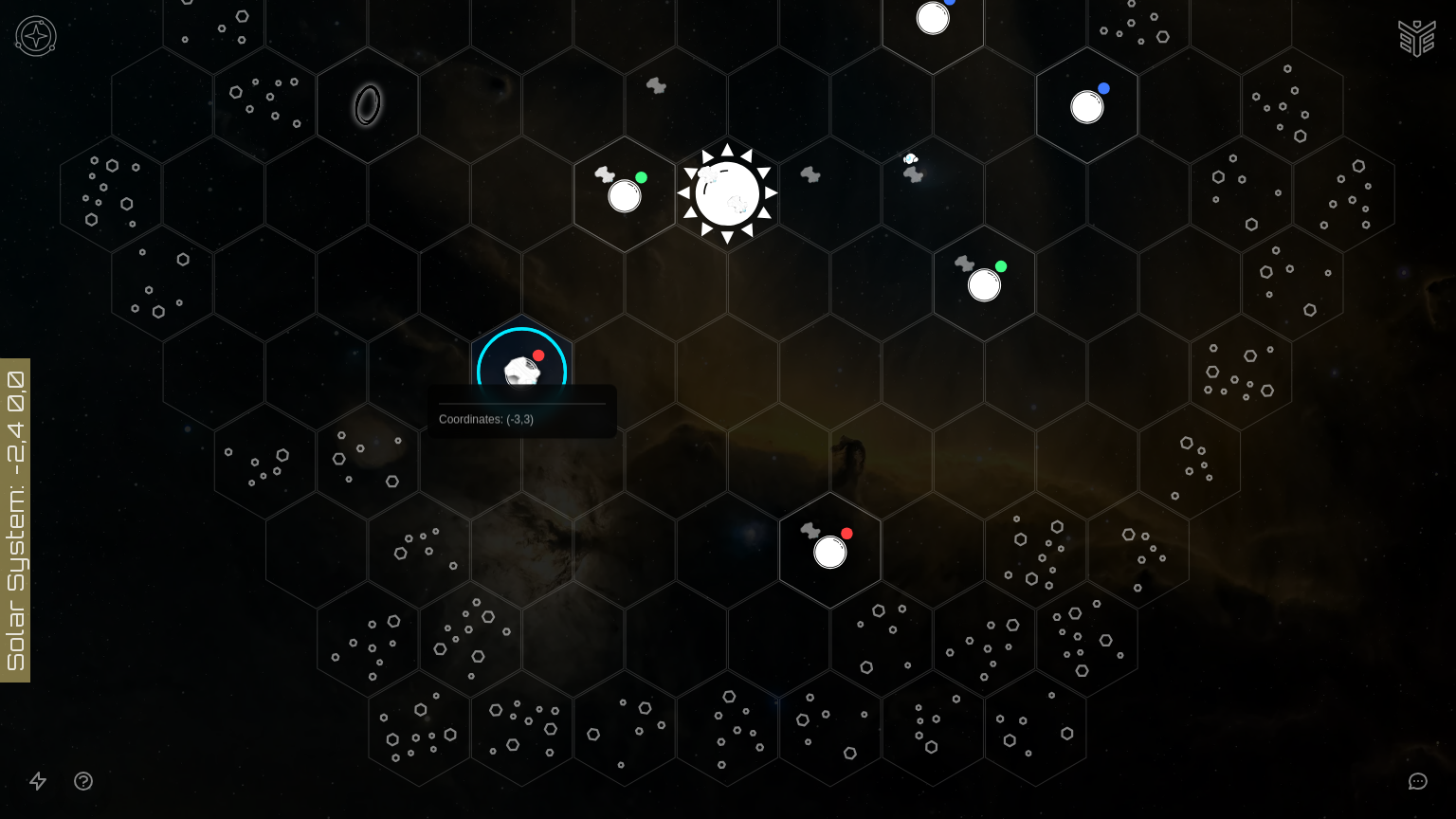
drag, startPoint x: 753, startPoint y: 461, endPoint x: 422, endPoint y: 465, distance: 331.0
click at [422, 465] on icon at bounding box center [728, 194] width 1456 height 1277
click at [379, 436] on polygon "Hex at coordinates -5,3, clickable" at bounding box center [368, 461] width 101 height 117
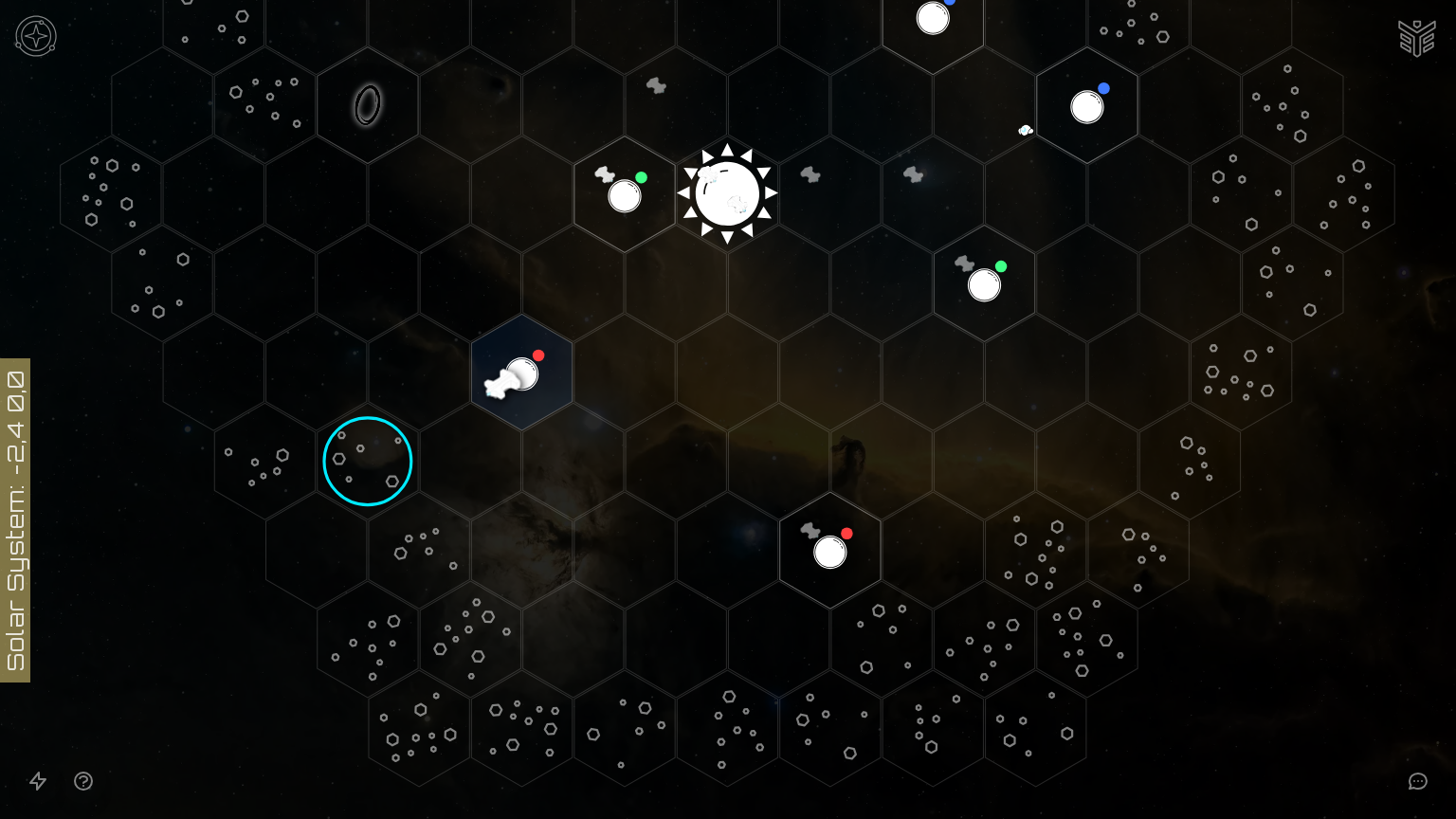
click at [1416, 23] on img "Ship AI Chat" at bounding box center [1417, 37] width 46 height 46
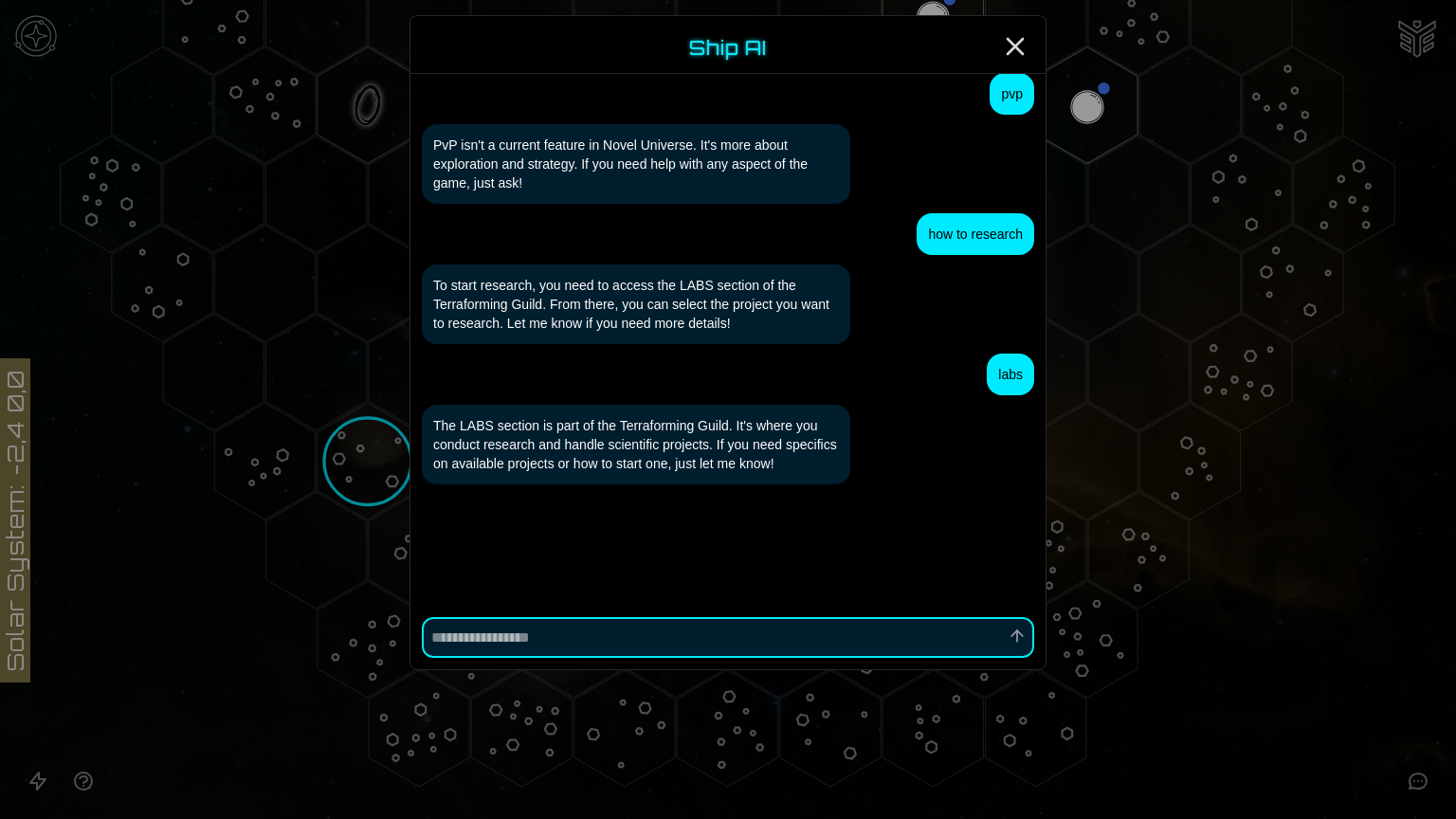
scroll to position [1200, 0]
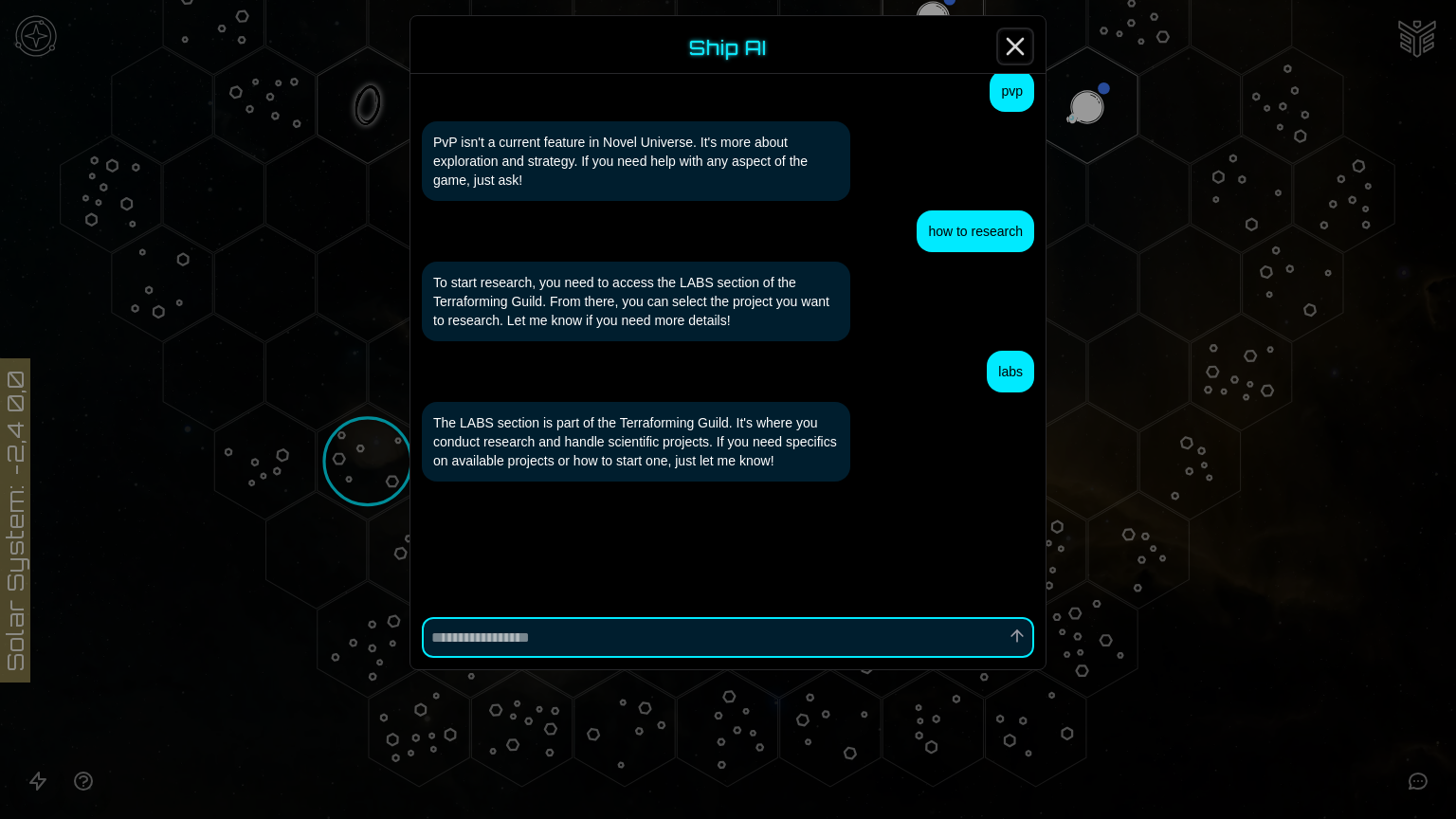
click at [1022, 55] on icon "Close" at bounding box center [1015, 47] width 31 height 31
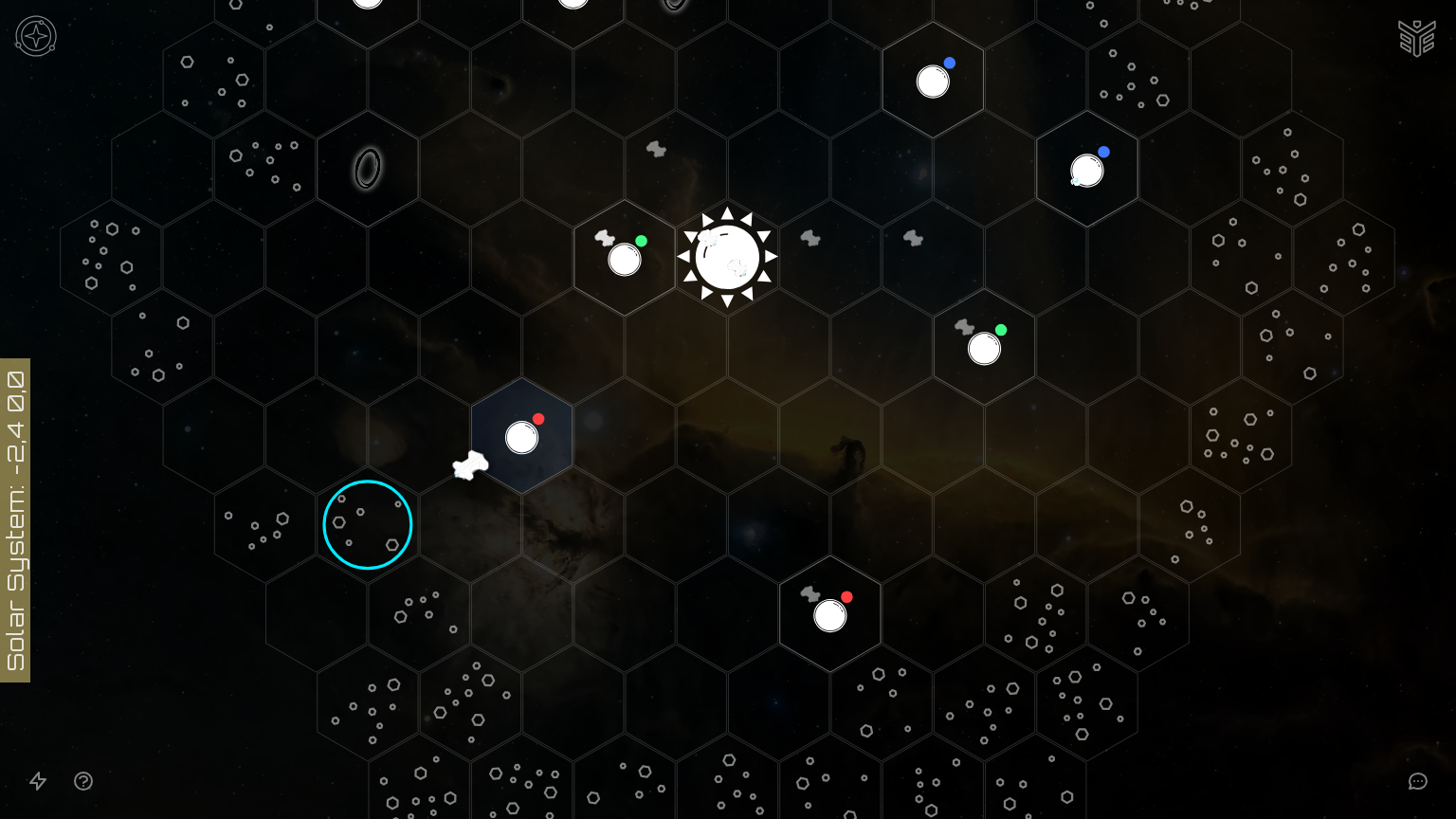
scroll to position [444, 0]
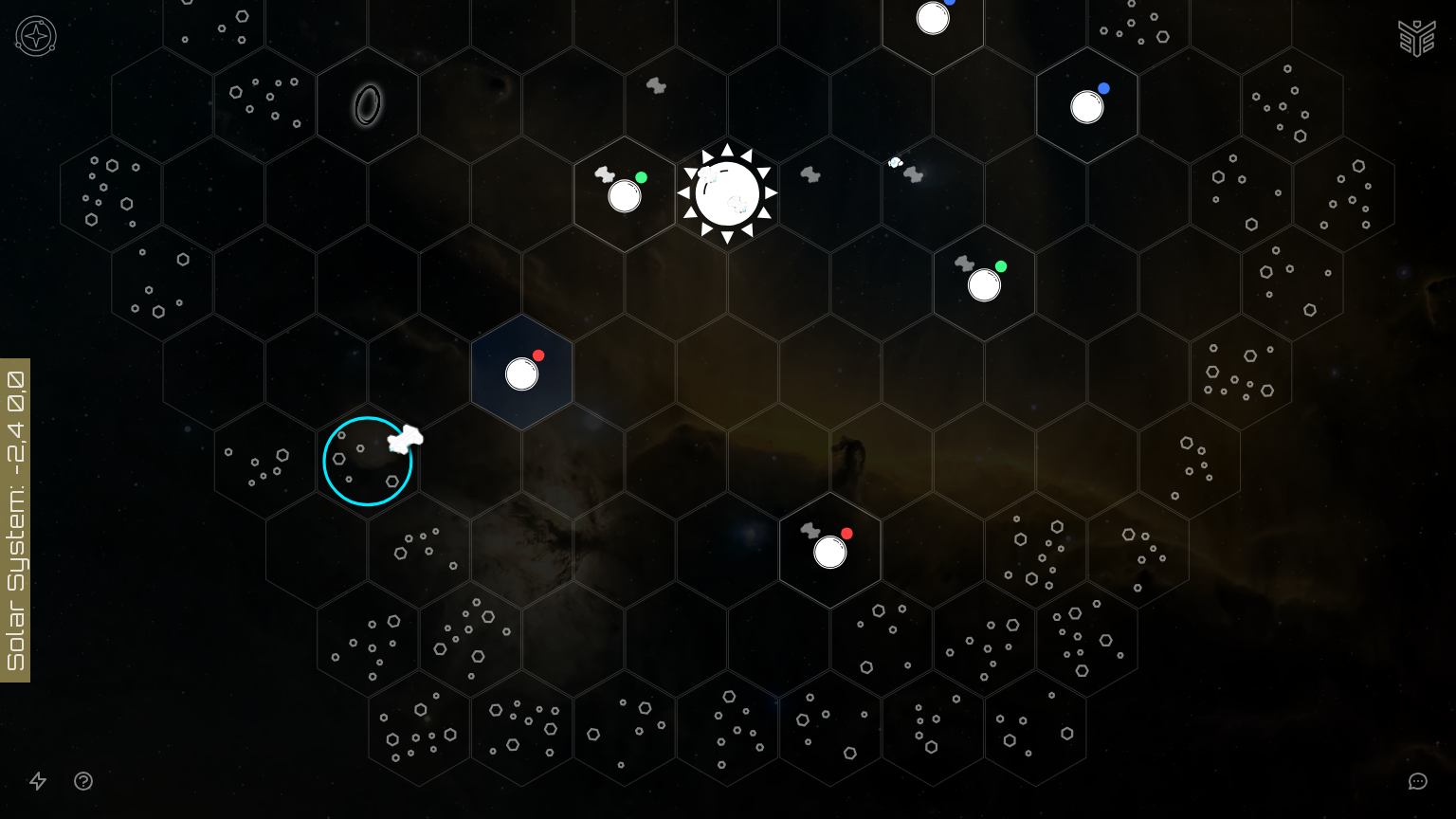
click at [78, 780] on icon "Open accessibility help guide" at bounding box center [83, 781] width 23 height 23
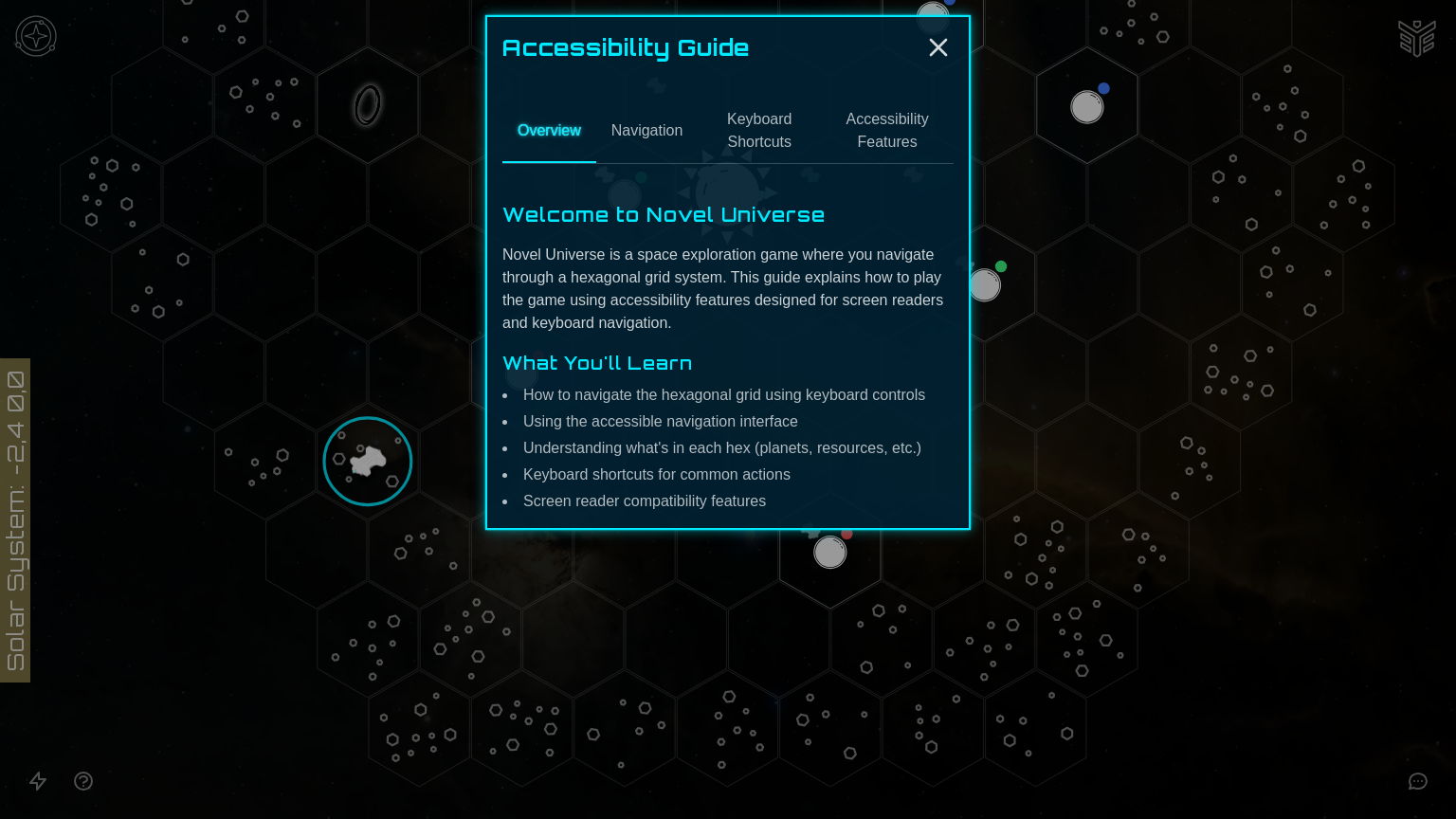
click at [659, 134] on button "Navigation" at bounding box center [646, 132] width 102 height 62
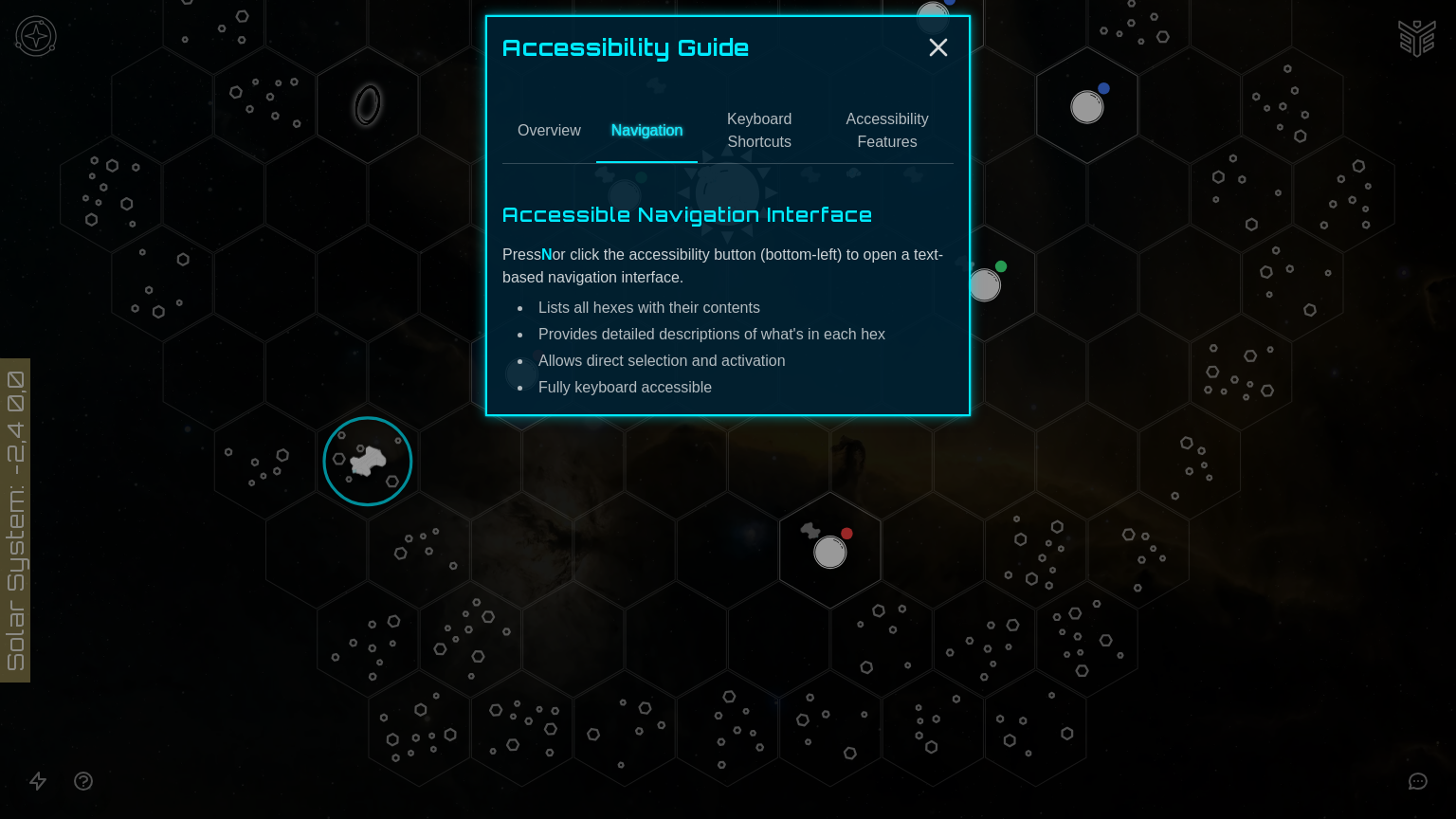
click at [773, 137] on button "Keyboard Shortcuts" at bounding box center [759, 132] width 123 height 62
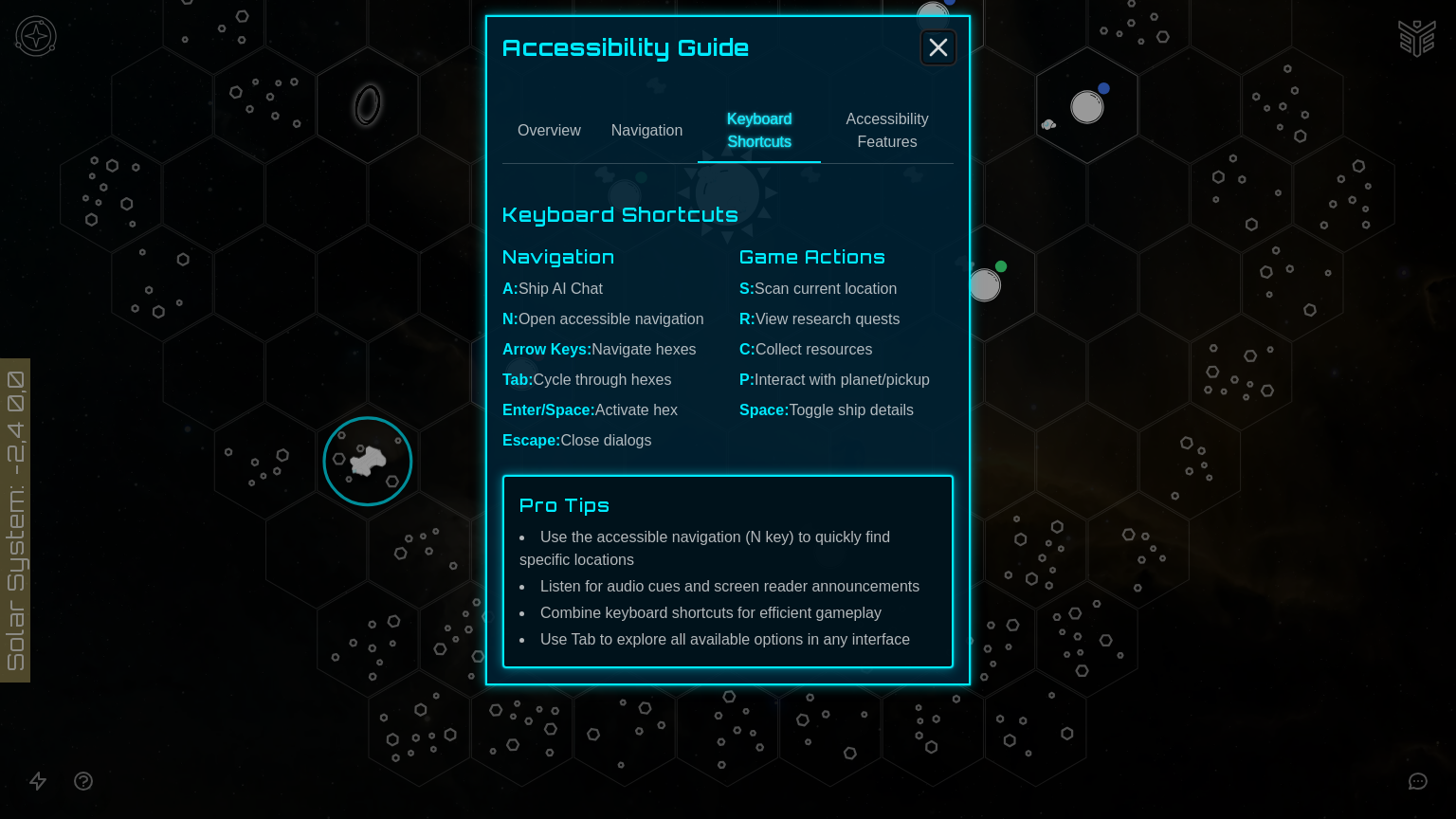
click at [944, 44] on icon "Close" at bounding box center [938, 48] width 31 height 31
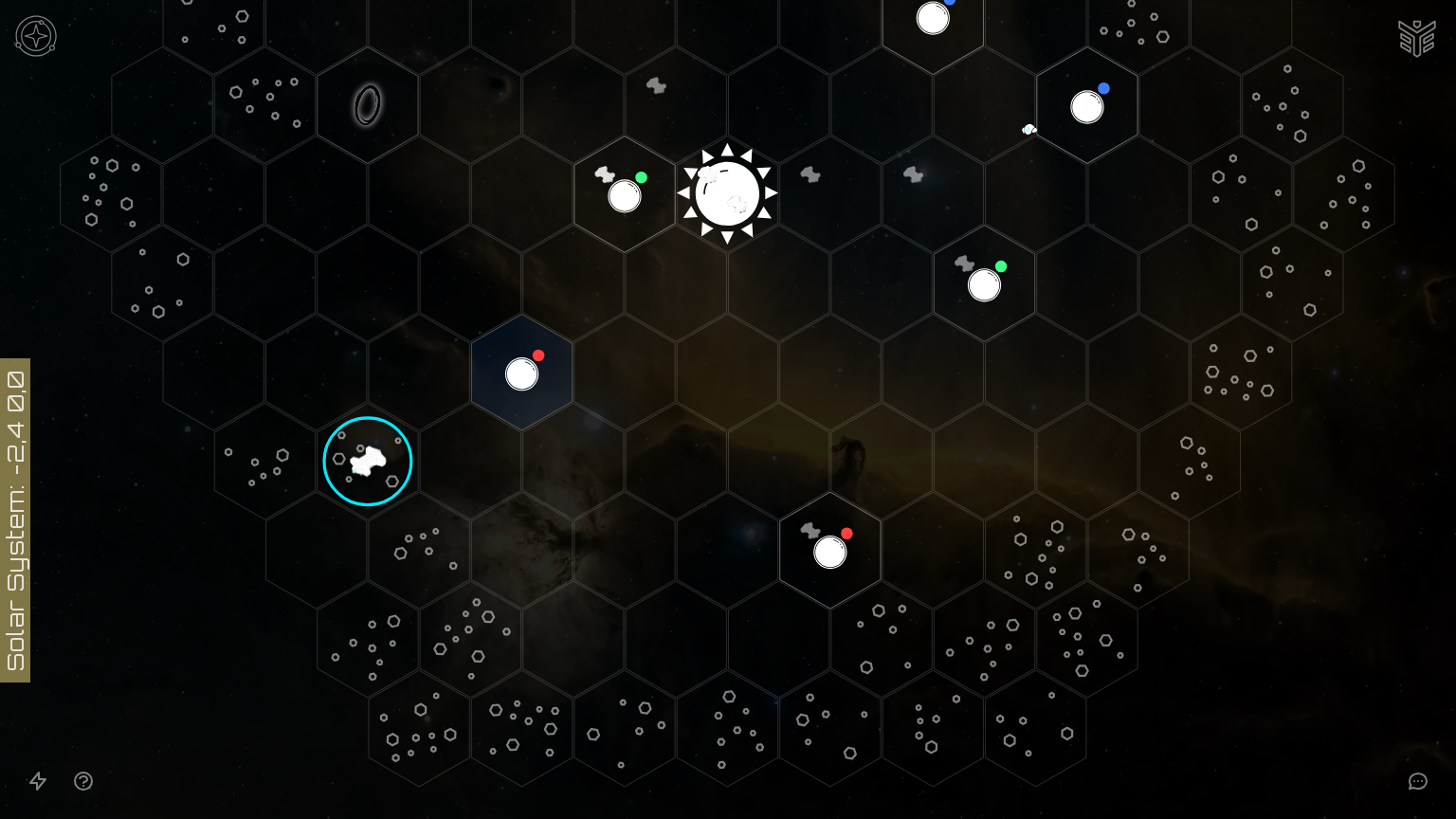
click at [371, 461] on image at bounding box center [367, 461] width 119 height 119
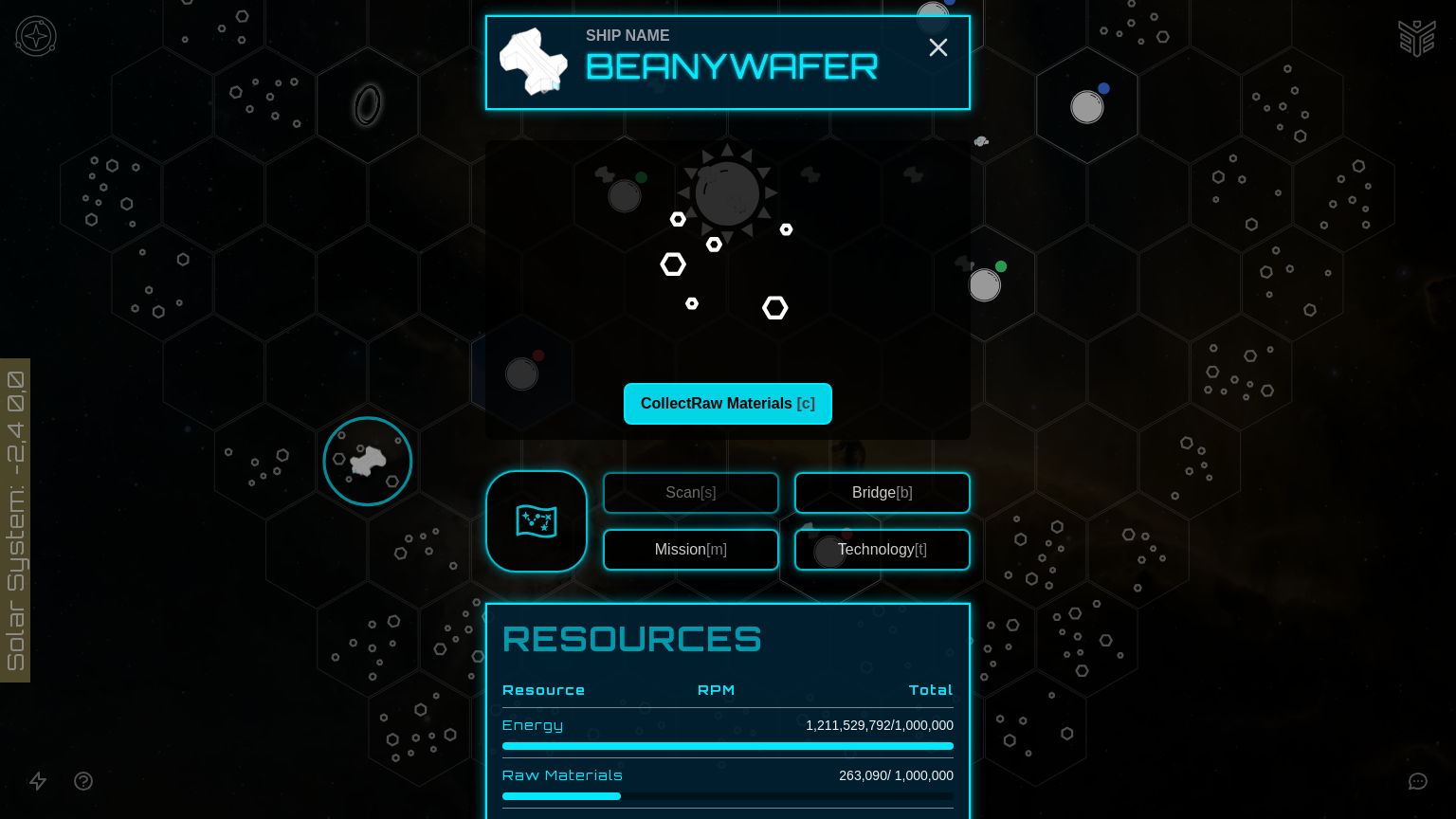
click at [735, 403] on button "Collect Raw Materials [c]" at bounding box center [728, 404] width 209 height 42
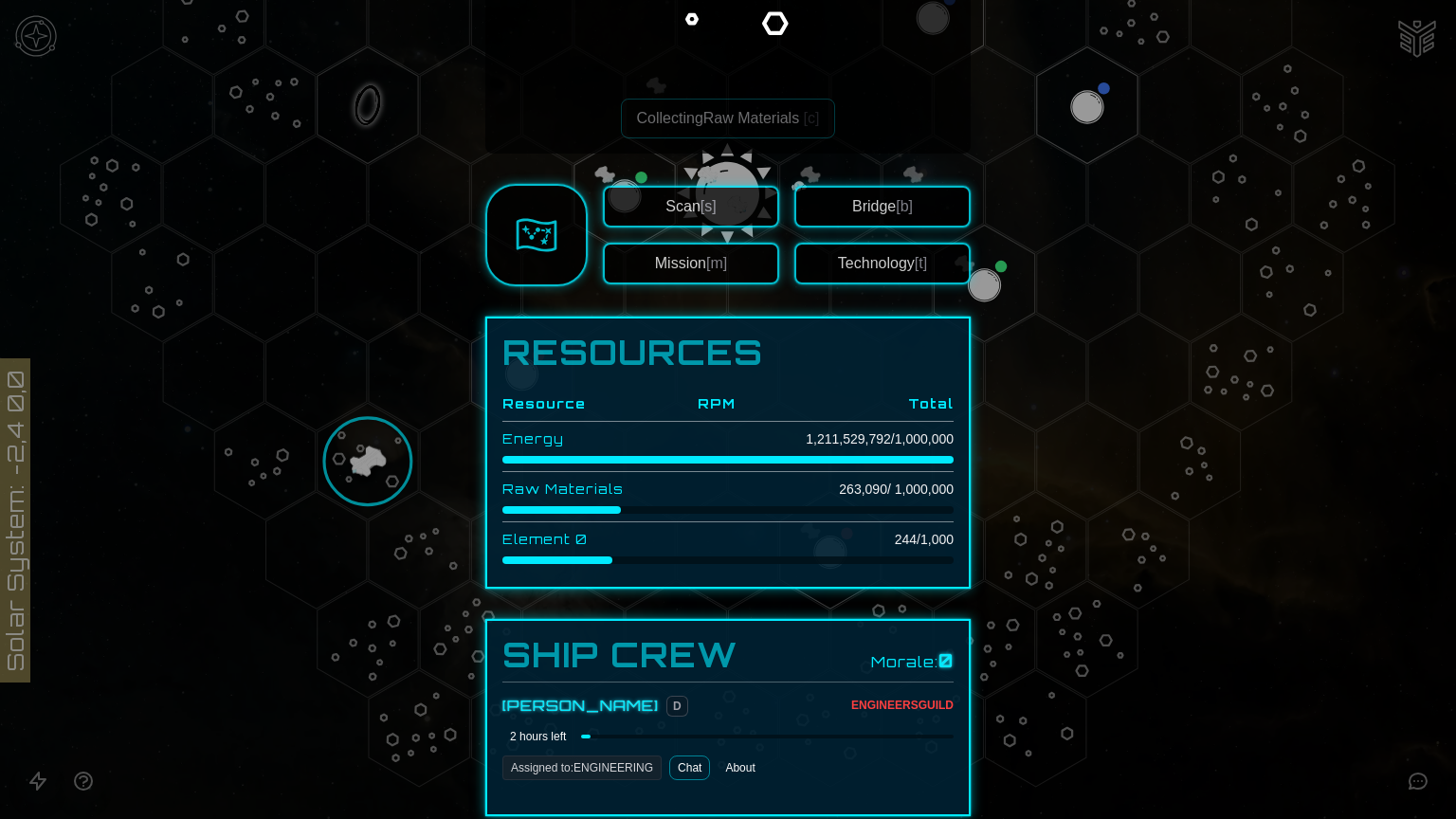
scroll to position [368, 0]
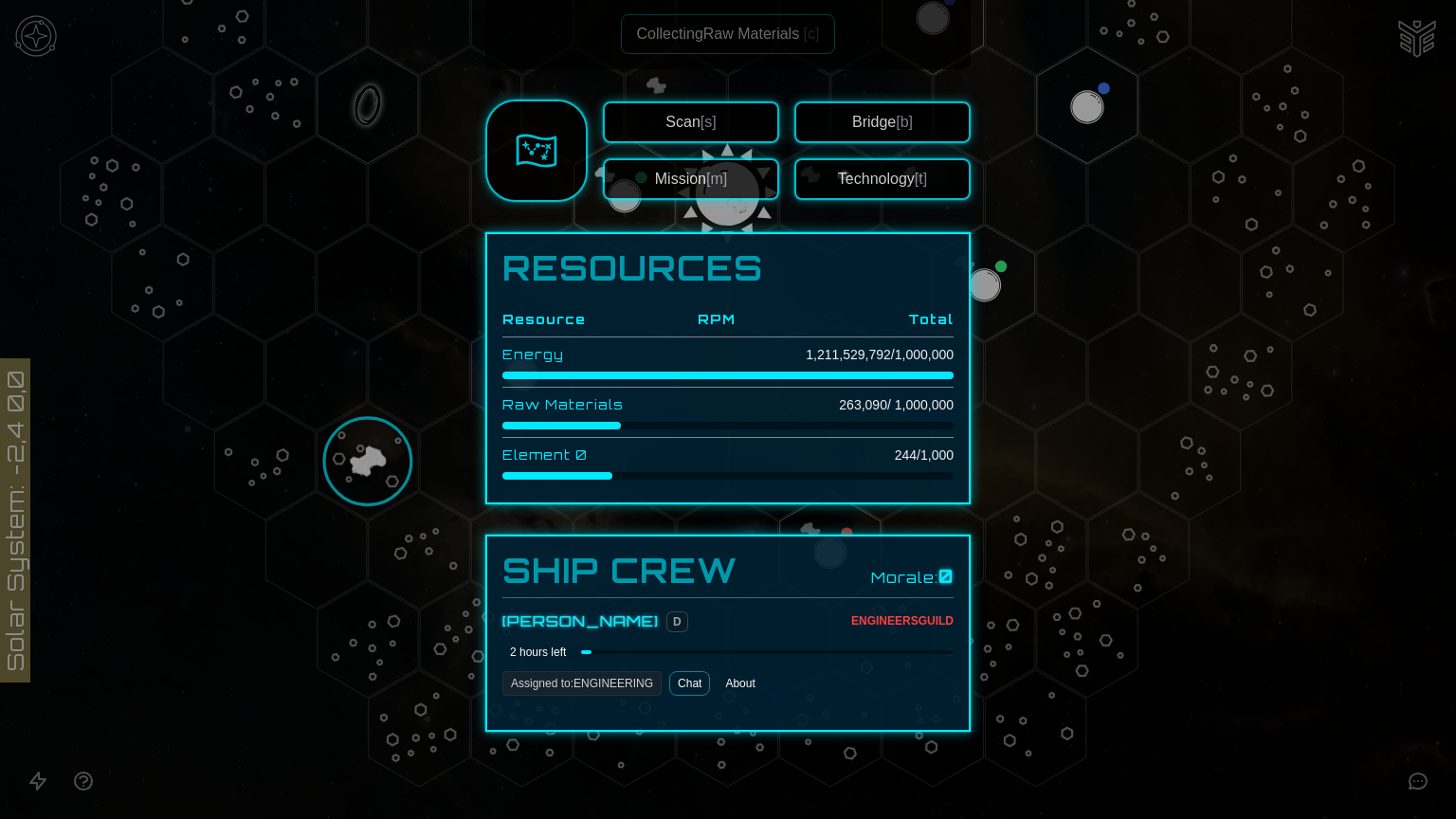
click at [355, 196] on div at bounding box center [728, 409] width 1456 height 819
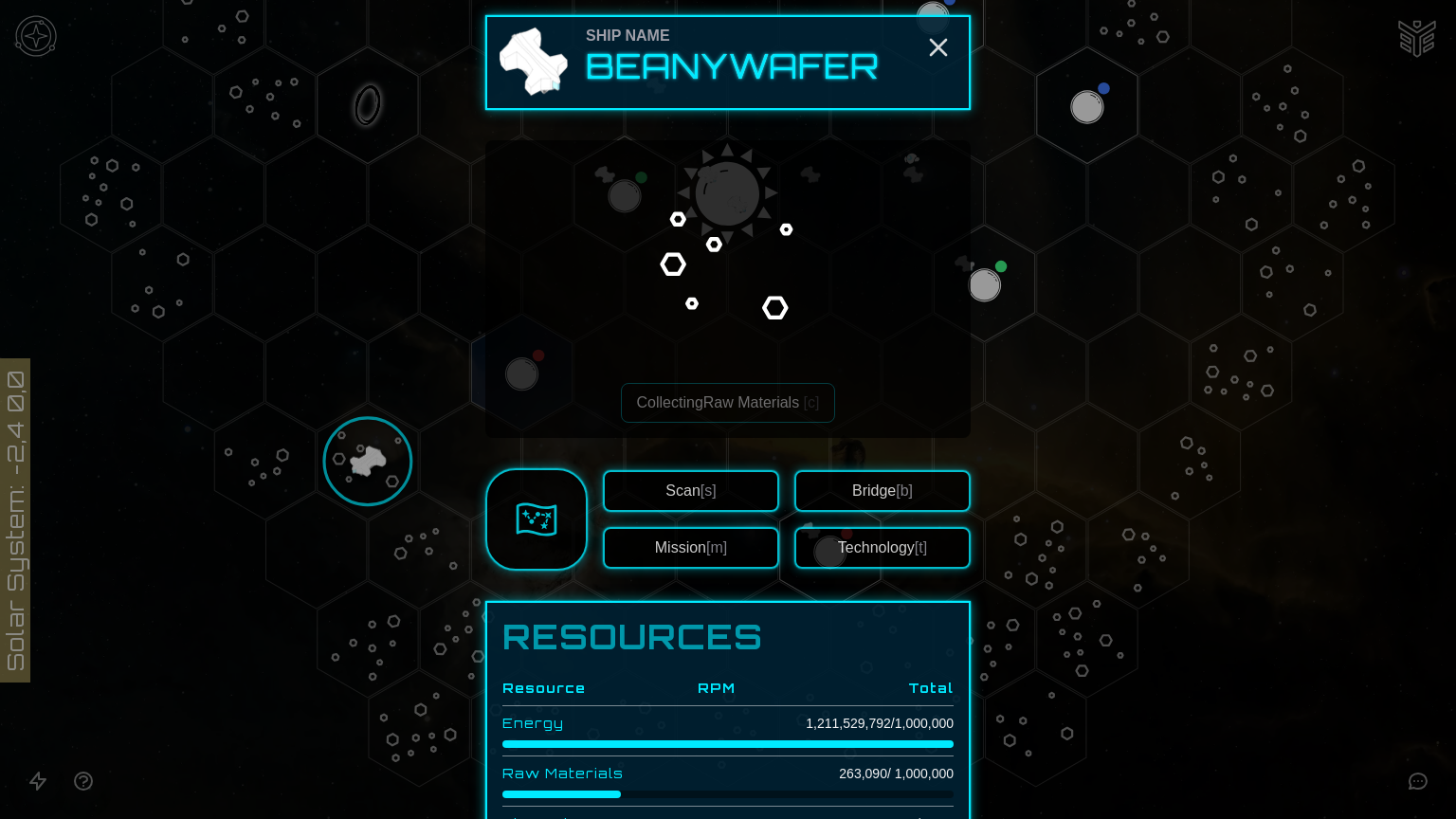
click at [900, 487] on span "[b]" at bounding box center [904, 490] width 17 height 16
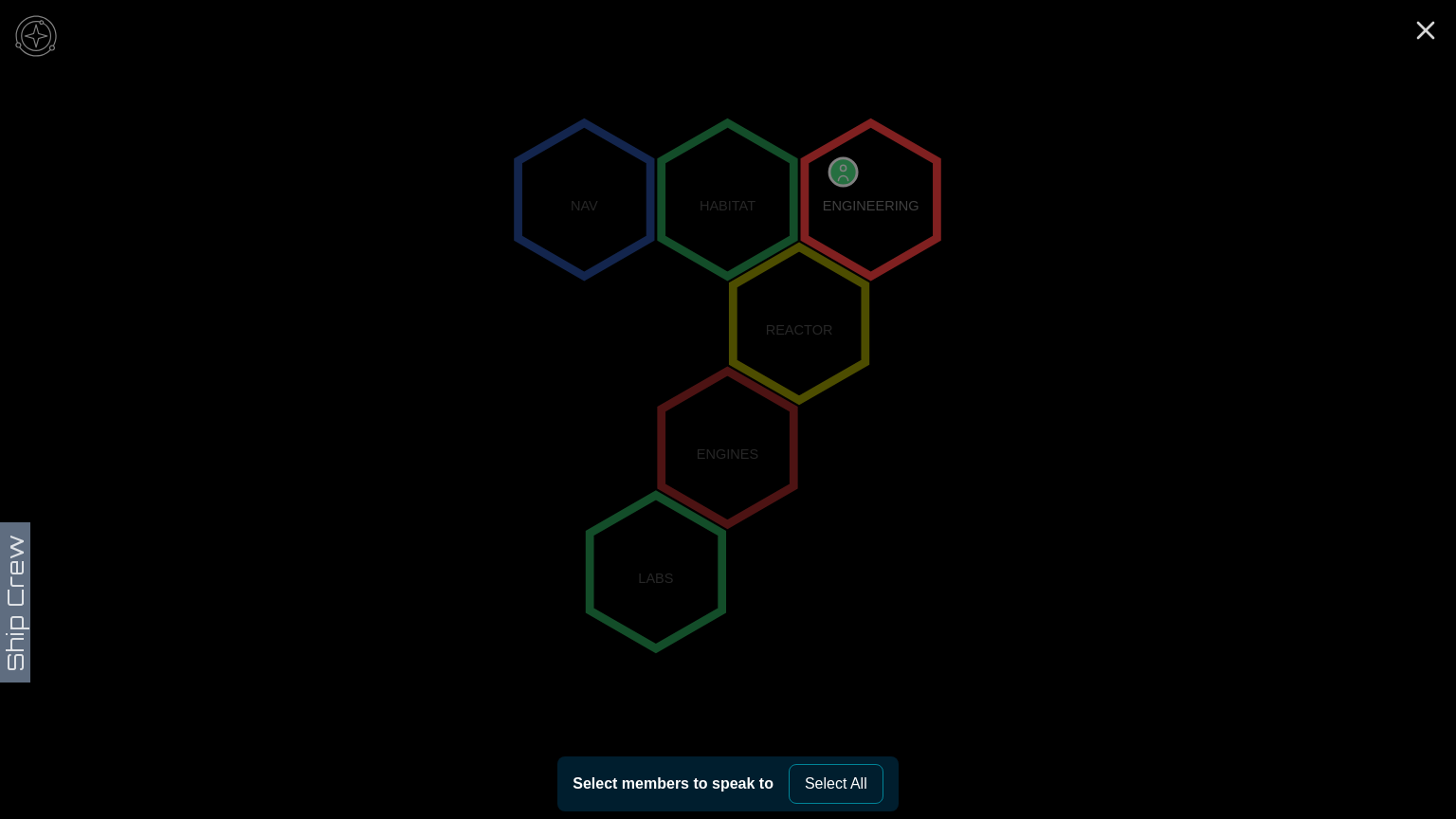
scroll to position [225, 0]
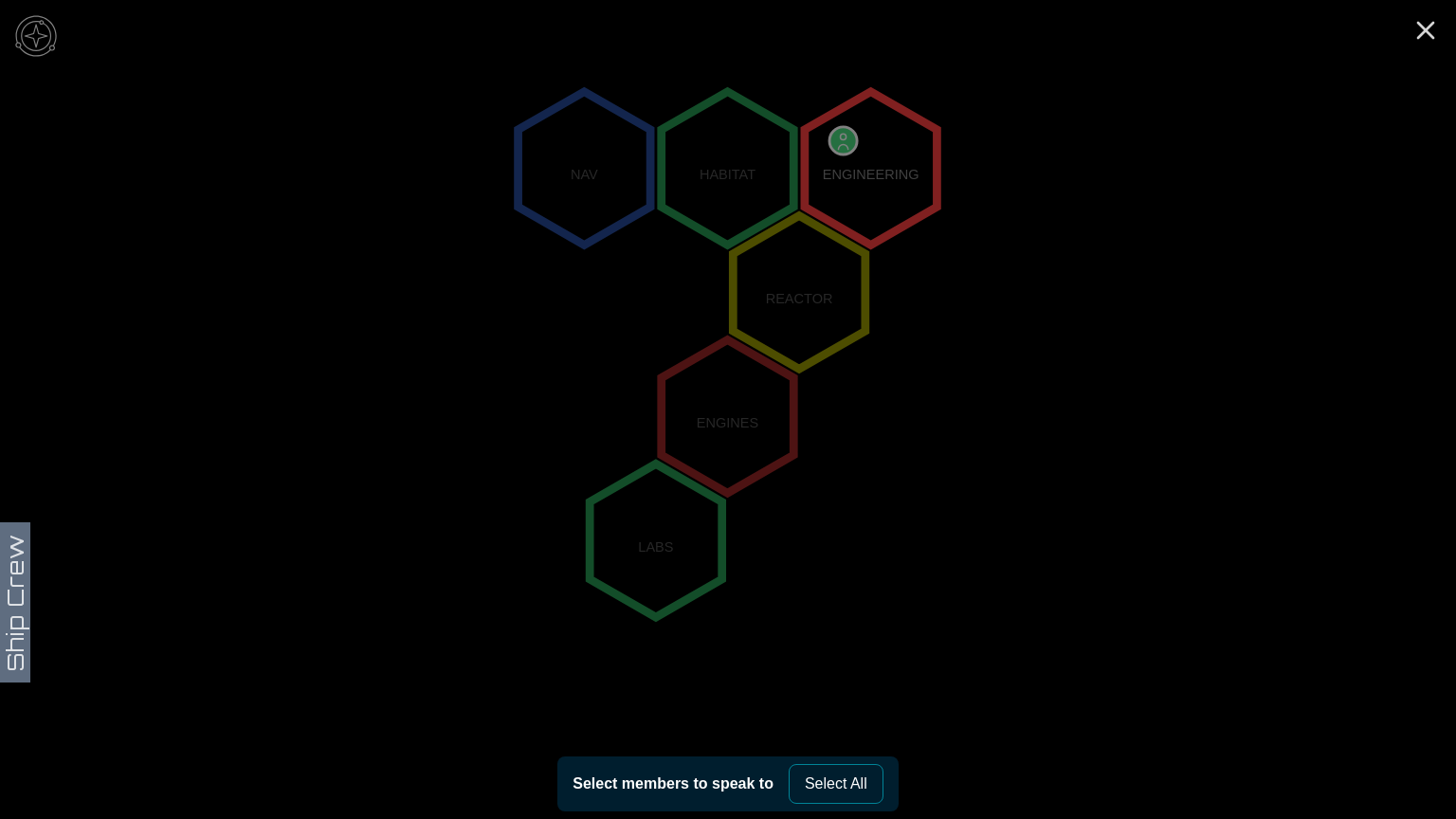
click at [886, 174] on polygon "2,-2" at bounding box center [871, 168] width 133 height 154
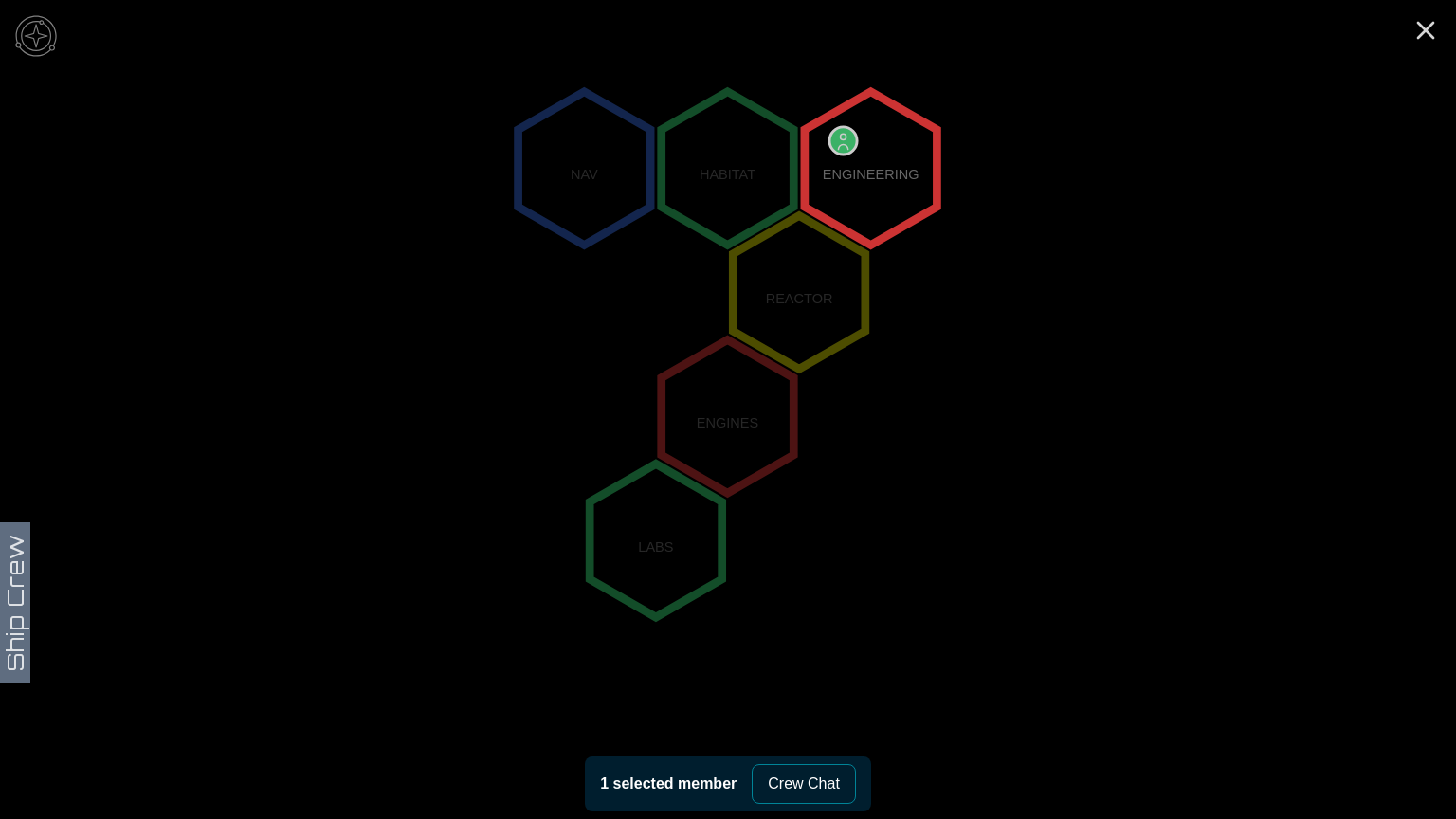
click at [844, 140] on polygon "2,-2" at bounding box center [871, 168] width 133 height 154
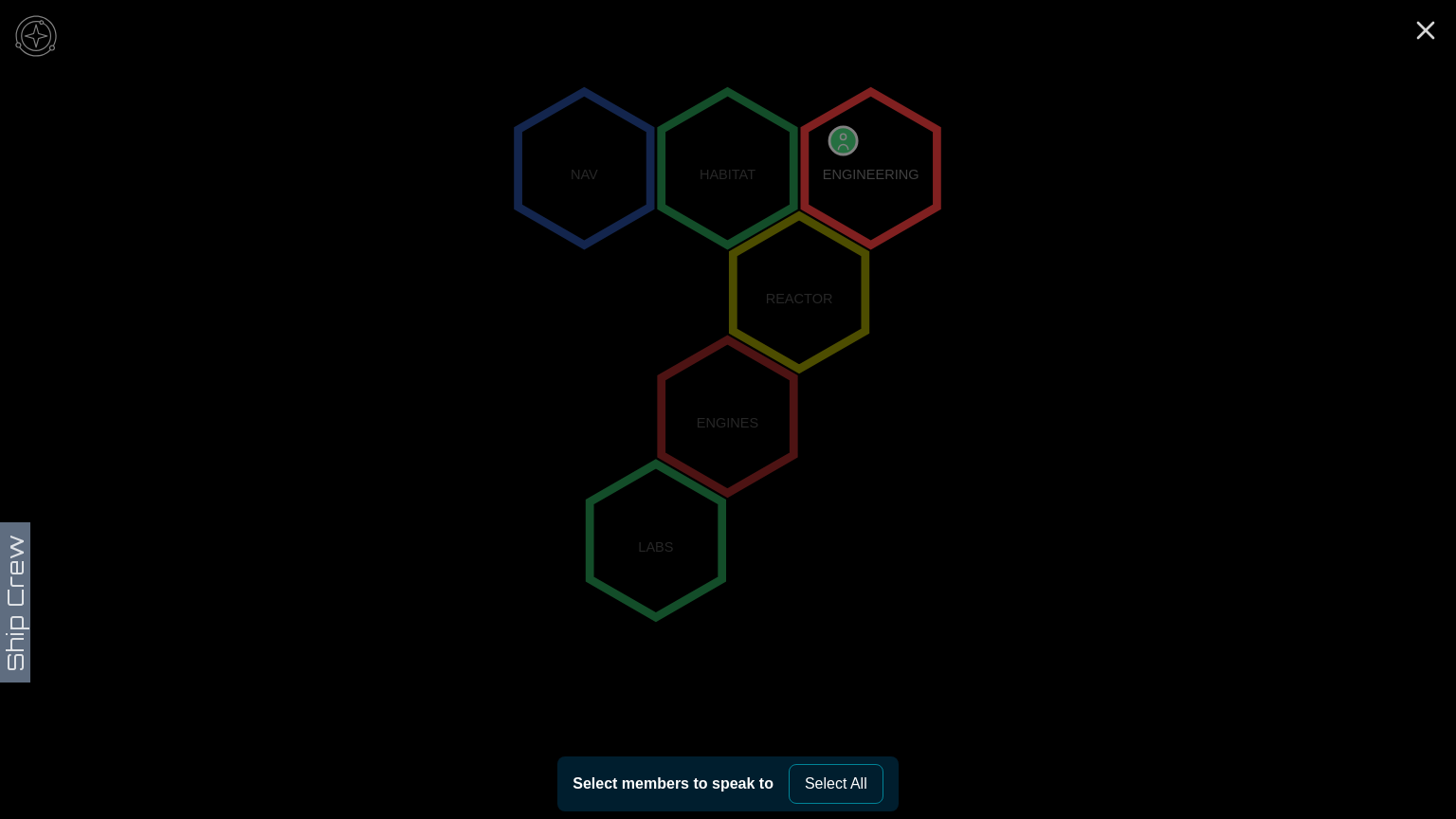
click at [842, 127] on polygon "2,-2" at bounding box center [871, 168] width 133 height 154
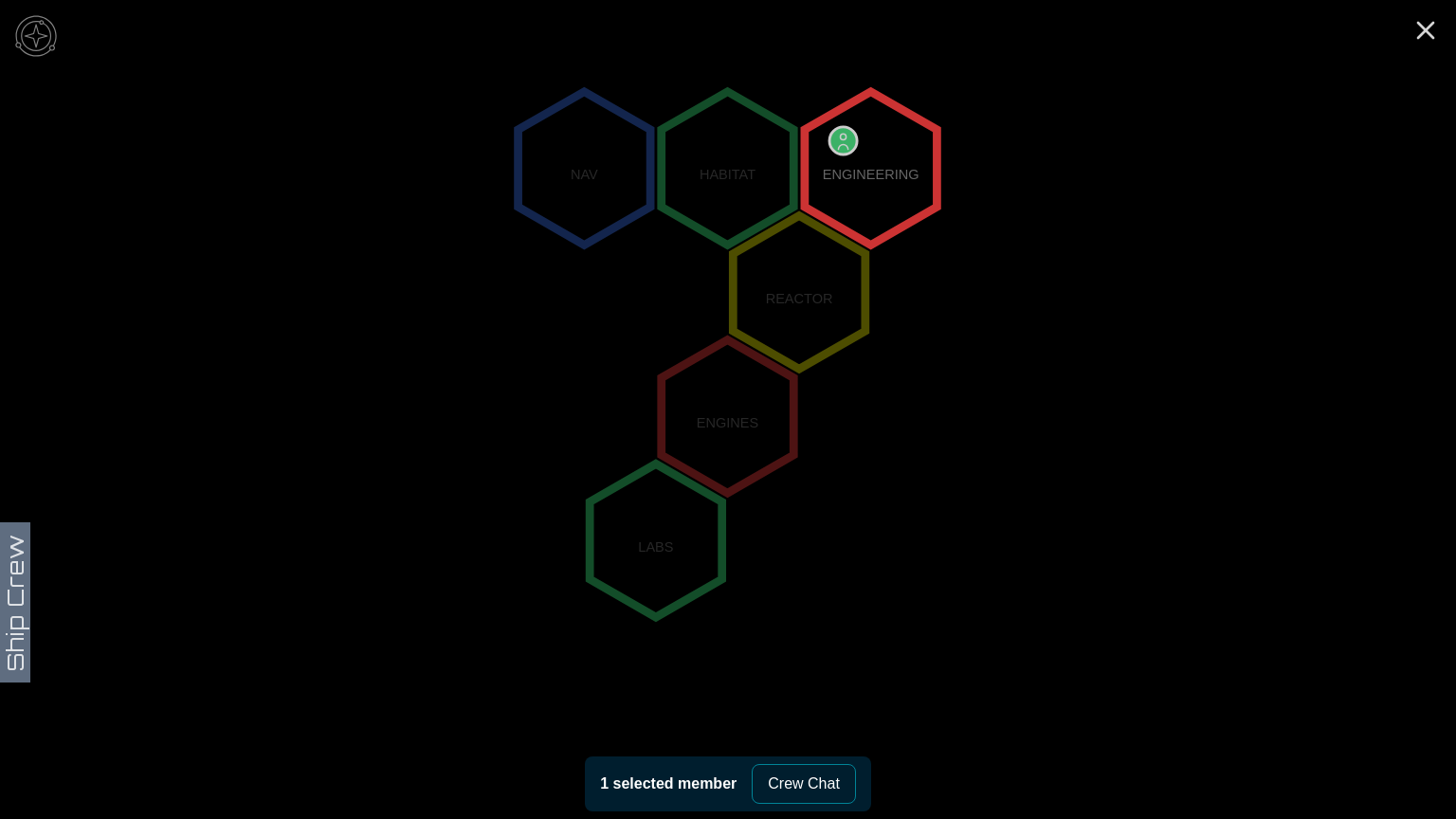
click at [815, 785] on button "Crew Chat" at bounding box center [803, 784] width 104 height 40
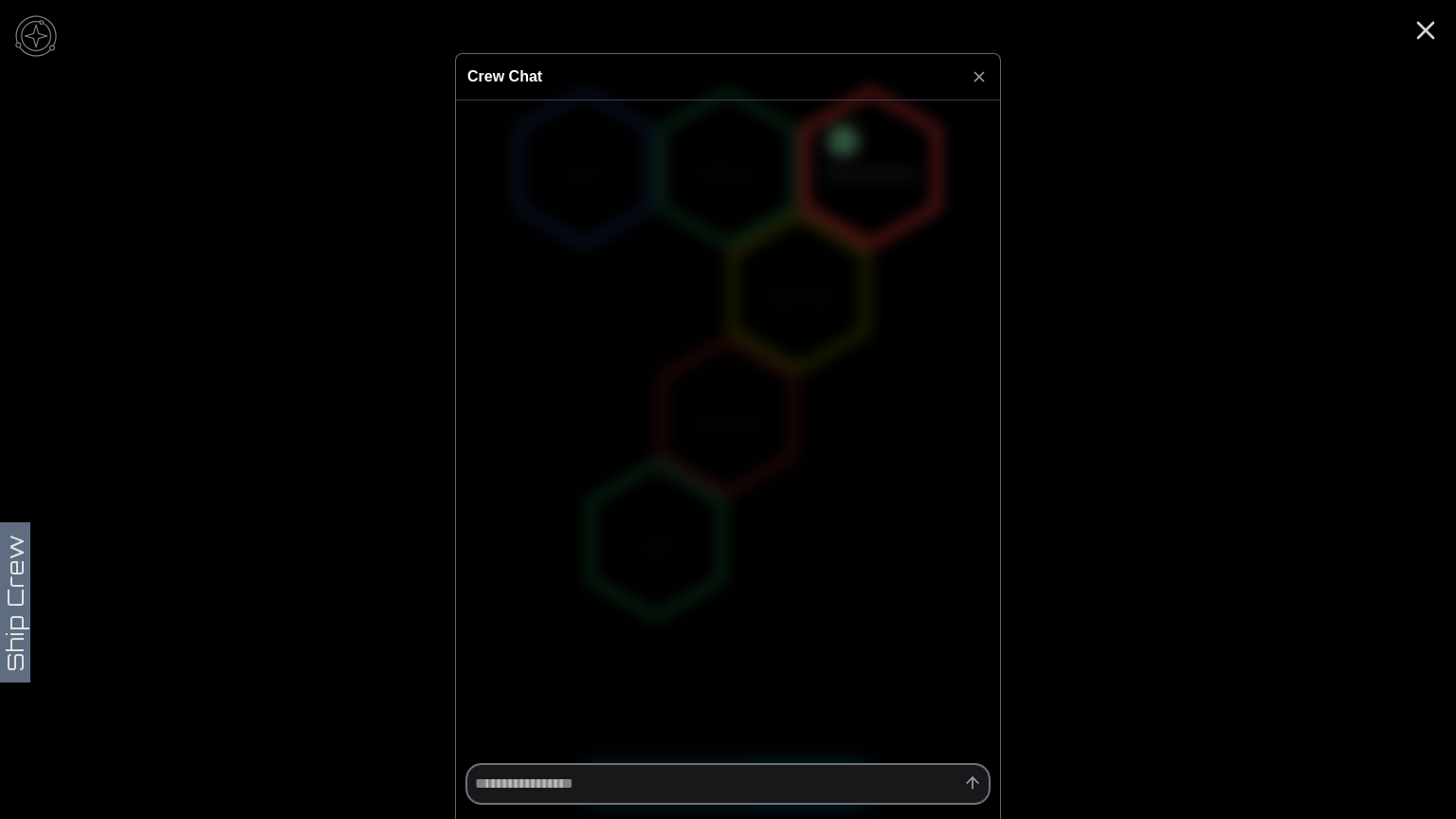
click at [756, 774] on textarea at bounding box center [728, 784] width 524 height 40
type textarea "*"
type textarea "**"
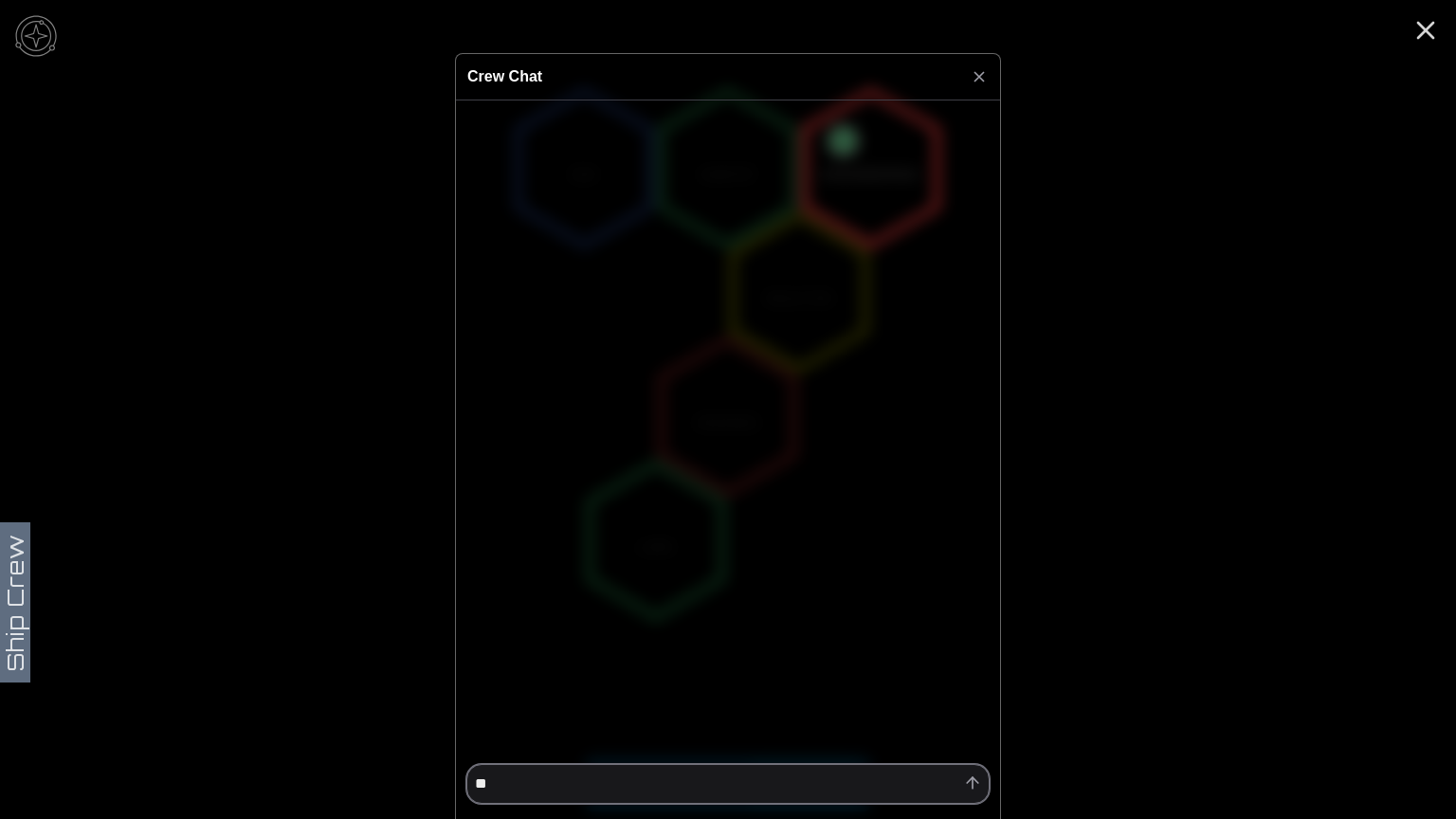
type textarea "*"
type textarea "***"
type textarea "*"
type textarea "****"
type textarea "*"
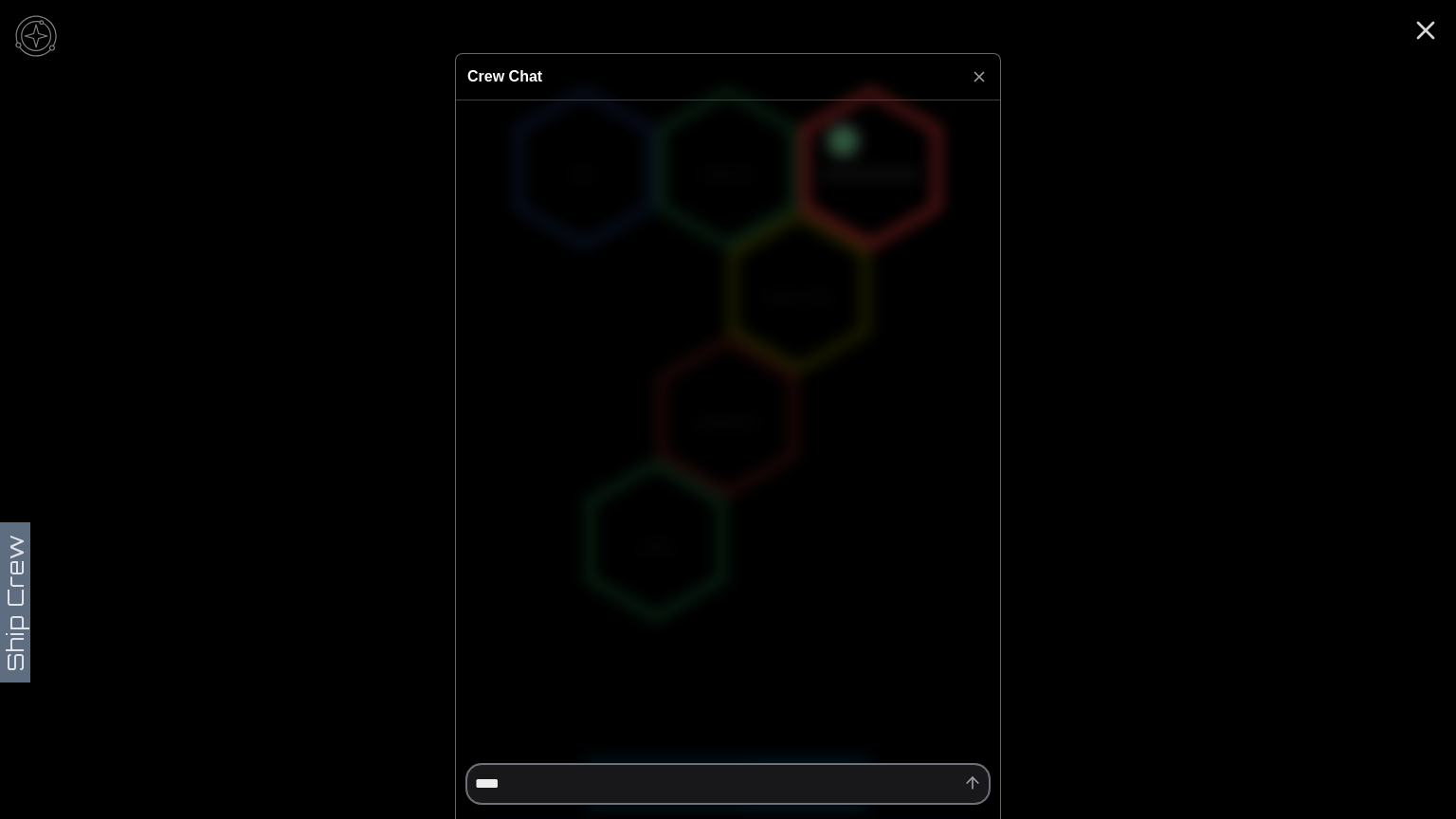
type textarea "*****"
type textarea "*"
click at [1429, 23] on div at bounding box center [728, 409] width 1456 height 819
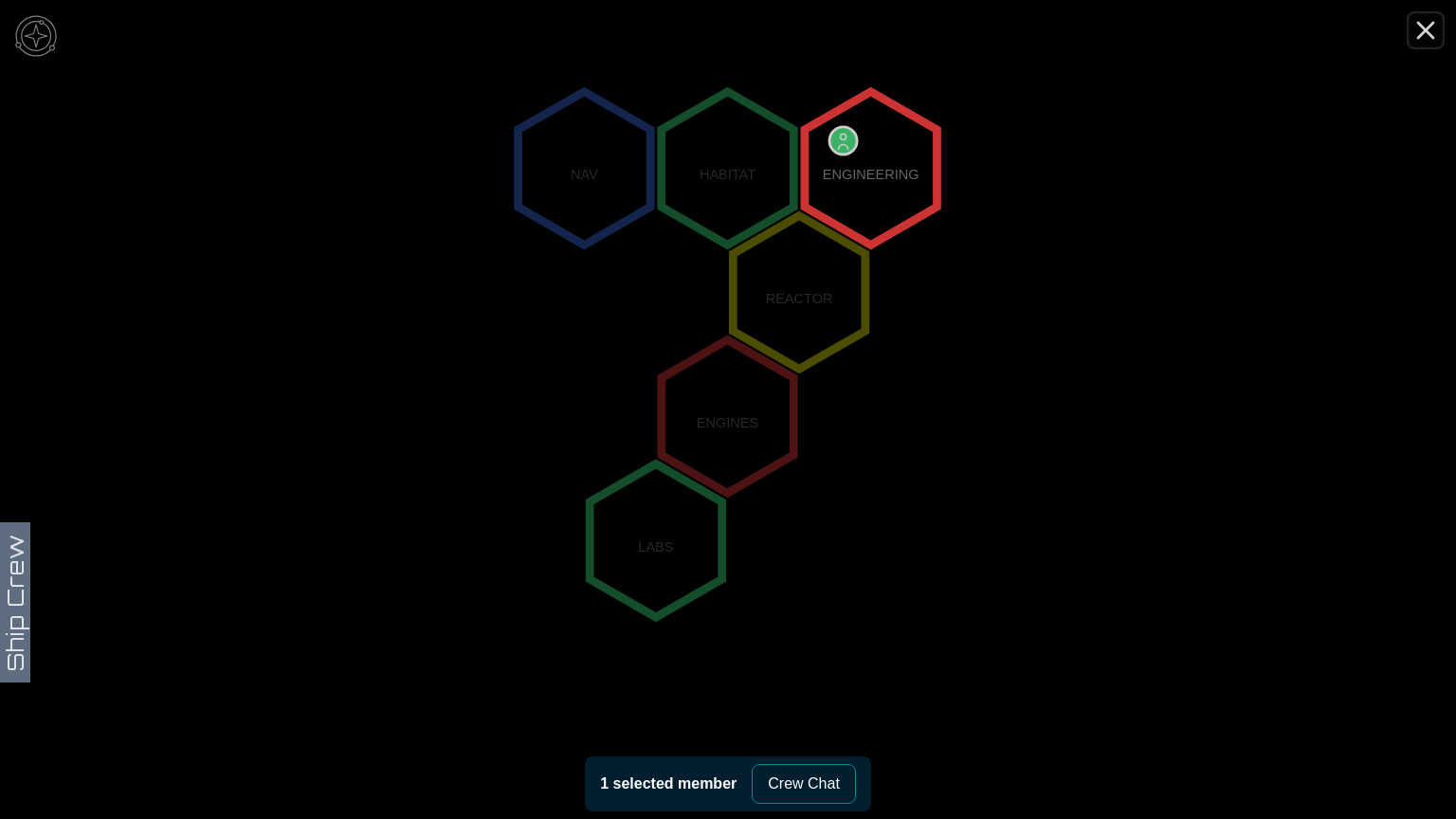
click at [1428, 34] on line "Close" at bounding box center [1425, 30] width 15 height 15
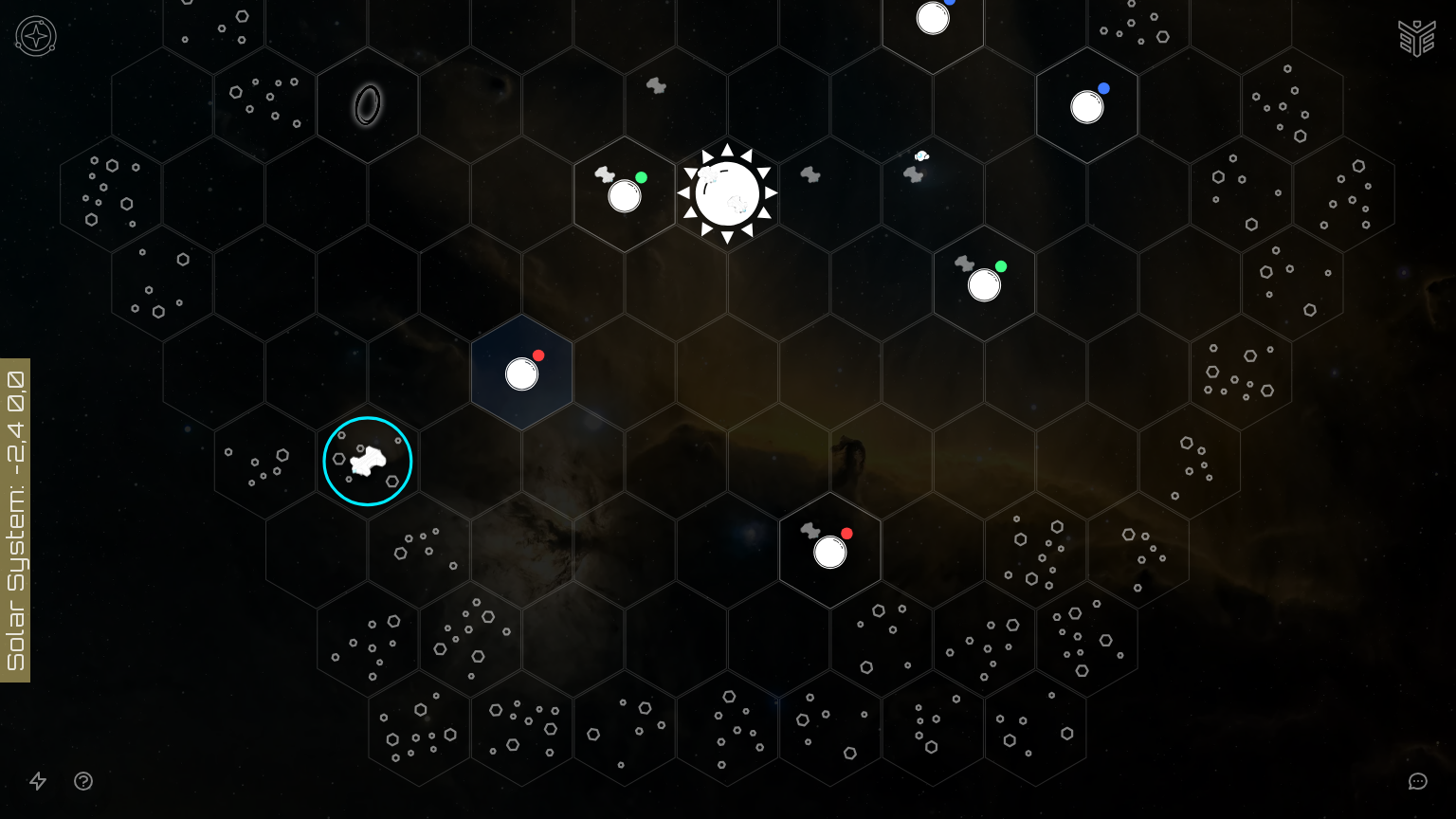
click at [388, 466] on image at bounding box center [367, 461] width 119 height 119
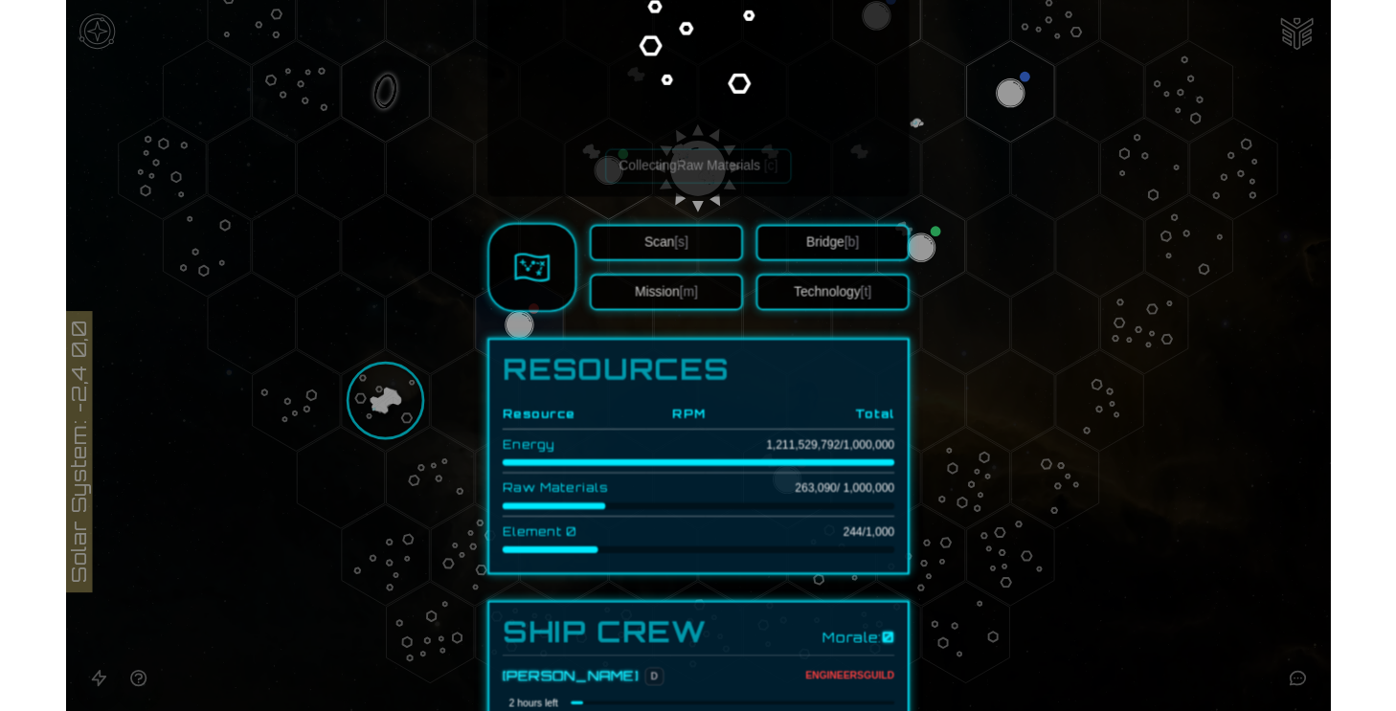
scroll to position [0, 0]
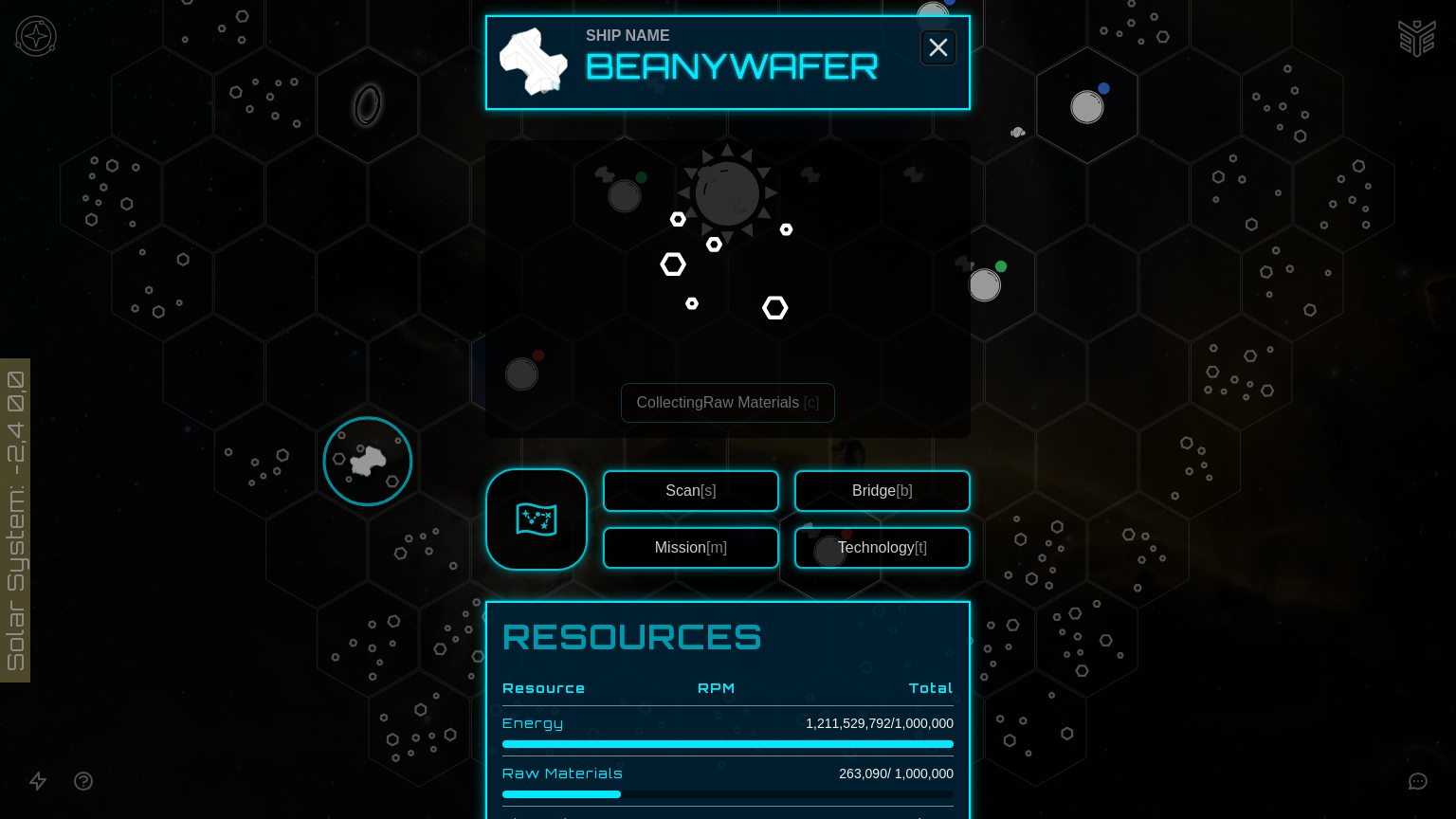
click at [942, 51] on icon "Close" at bounding box center [938, 48] width 31 height 31
